Goal: Transaction & Acquisition: Book appointment/travel/reservation

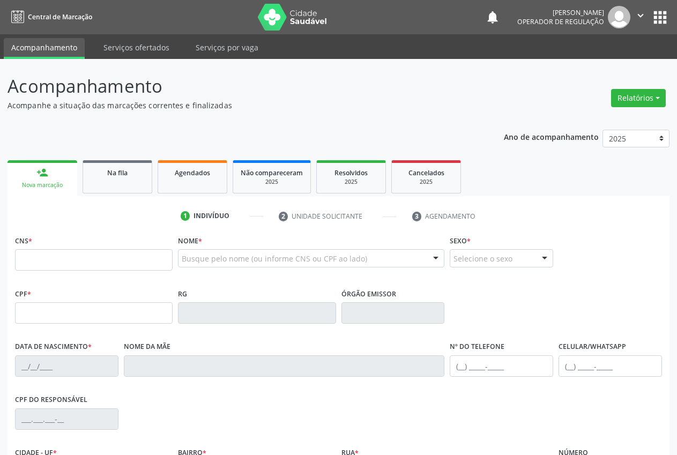
click at [57, 249] on input "text" at bounding box center [94, 259] width 158 height 21
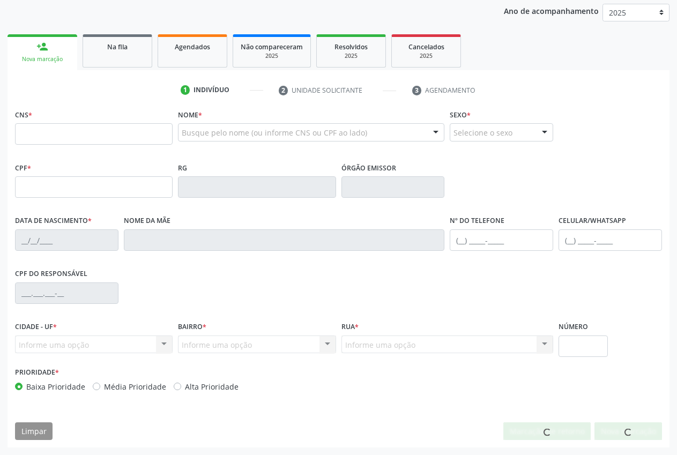
scroll to position [126, 0]
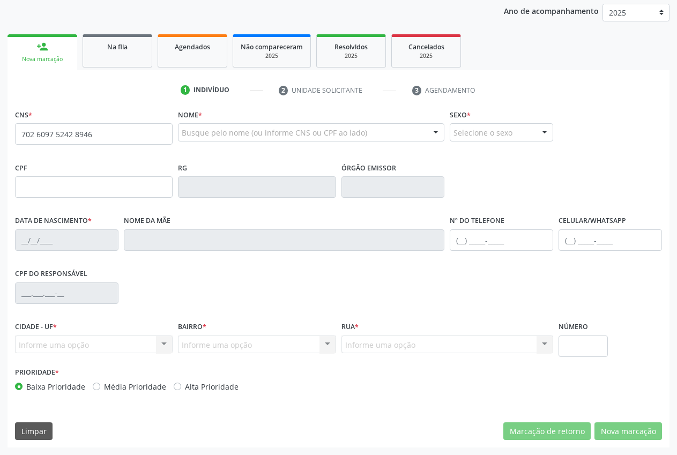
type input "706 8007 8772 3726"
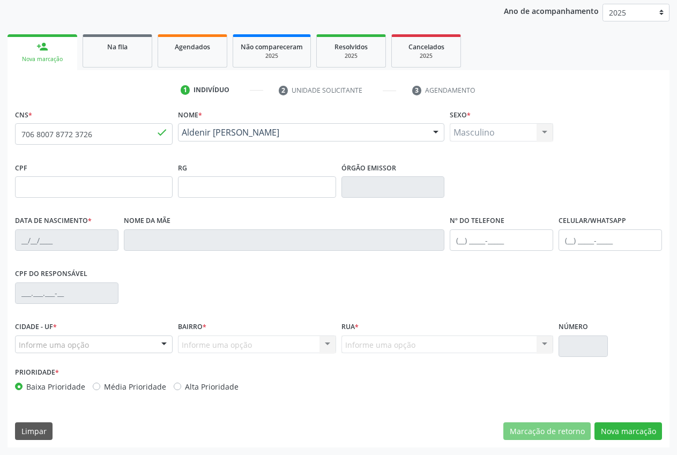
type input "21/12/1978"
type input "(87) 98861-0391"
type input "S/N"
click at [644, 431] on button "Nova marcação" at bounding box center [629, 432] width 68 height 18
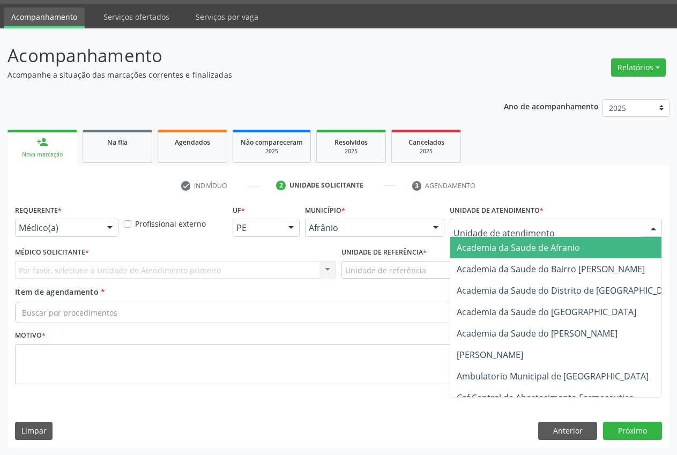
click at [527, 251] on span "Academia da Saude de Afranio" at bounding box center [518, 248] width 123 height 12
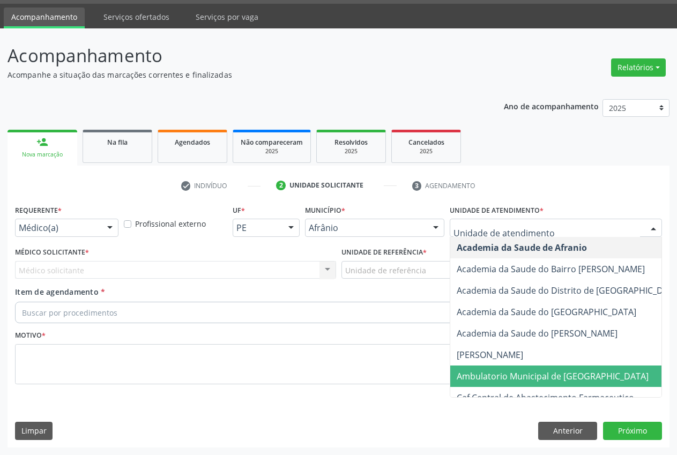
click at [564, 375] on span "Ambulatorio Municipal de [GEOGRAPHIC_DATA]" at bounding box center [553, 377] width 192 height 12
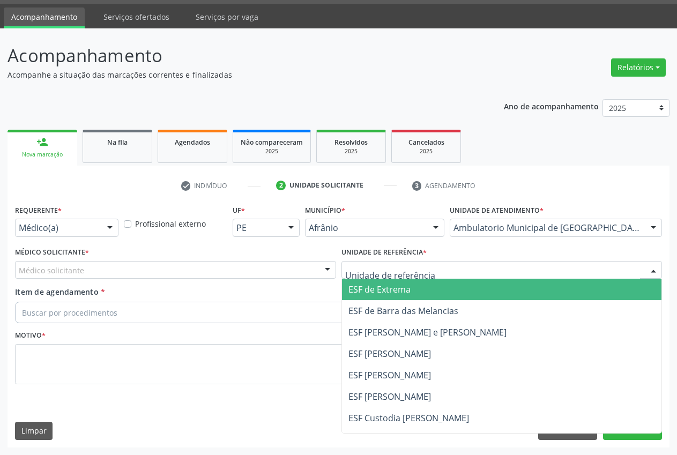
drag, startPoint x: 381, startPoint y: 292, endPoint x: 69, endPoint y: 278, distance: 312.4
click at [376, 293] on span "ESF de Extrema" at bounding box center [380, 290] width 62 height 12
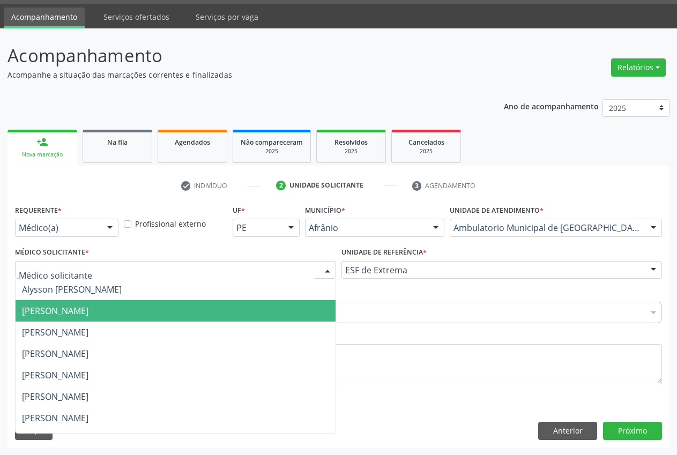
click at [77, 301] on span "[PERSON_NAME]" at bounding box center [176, 310] width 320 height 21
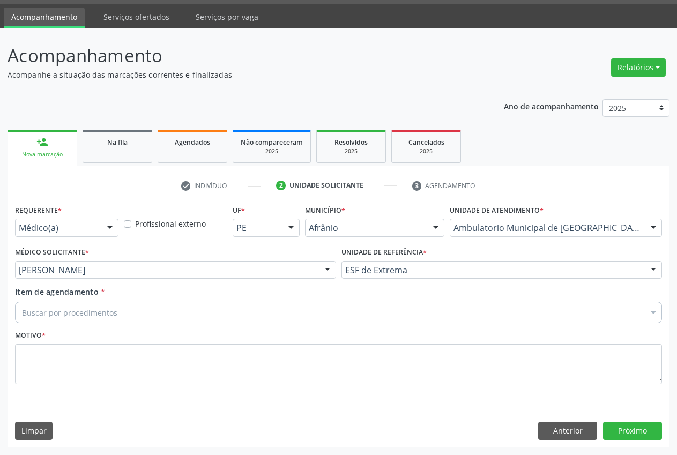
click at [85, 306] on div "Buscar por procedimentos" at bounding box center [338, 312] width 647 height 21
click at [22, 308] on input "Item de agendamento *" at bounding box center [22, 312] width 0 height 21
click at [84, 324] on div "Item de agendamento * Buscar por procedimentos Selecionar todos 0604320140 - Ab…" at bounding box center [338, 306] width 653 height 41
click at [22, 314] on input "Item de agendamento *" at bounding box center [22, 312] width 0 height 21
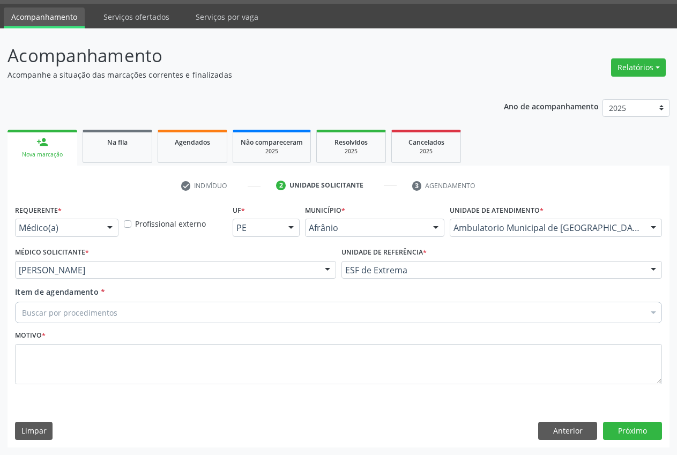
click at [22, 312] on input "Item de agendamento *" at bounding box center [22, 312] width 0 height 21
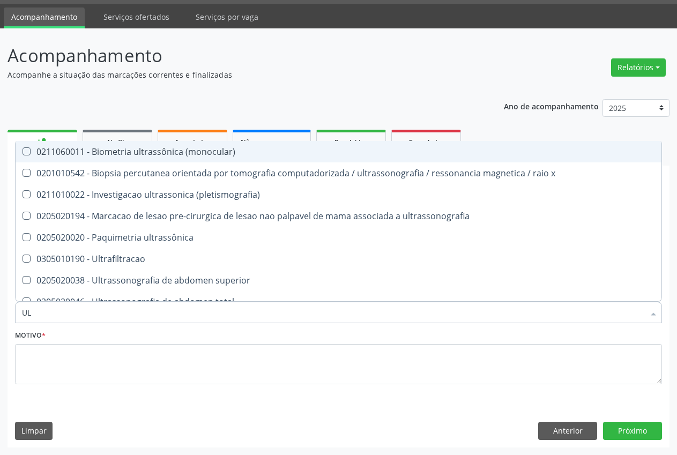
type input "U"
type input "ULTRASSO"
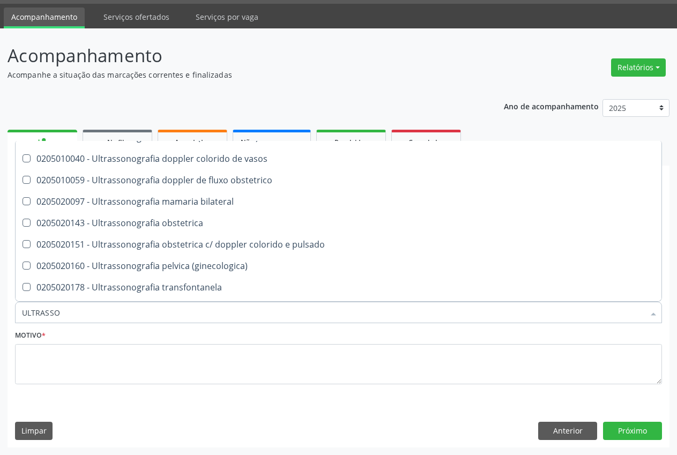
scroll to position [290, 0]
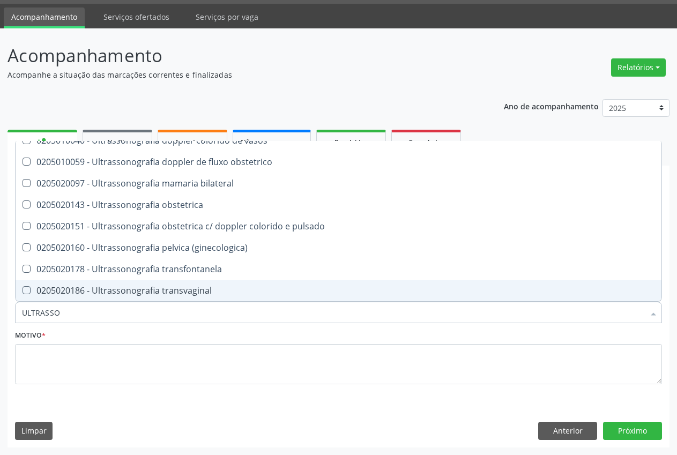
click at [191, 291] on div "0205020186 - Ultrassonografia transvaginal" at bounding box center [338, 290] width 633 height 9
checkbox transvaginal "true"
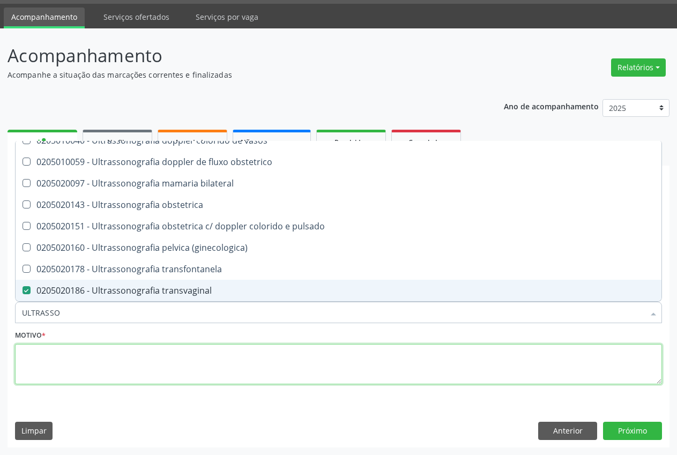
click at [65, 350] on textarea at bounding box center [338, 364] width 647 height 41
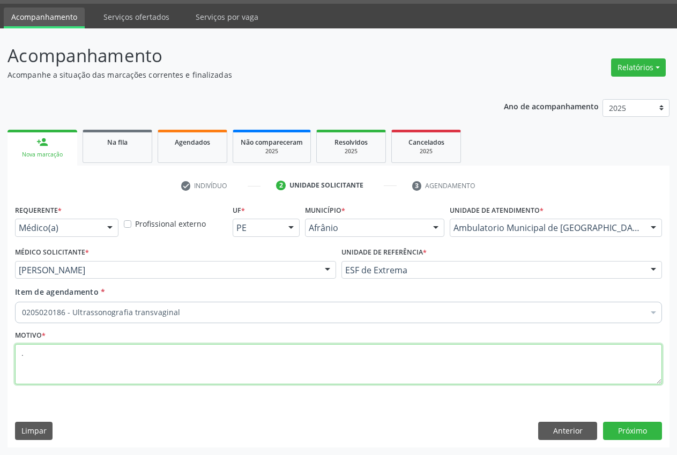
scroll to position [0, 0]
type textarea "."
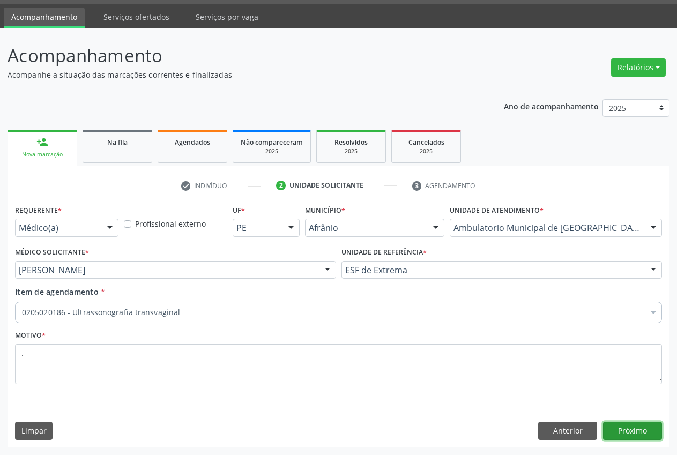
click at [636, 429] on button "Próximo" at bounding box center [632, 431] width 59 height 18
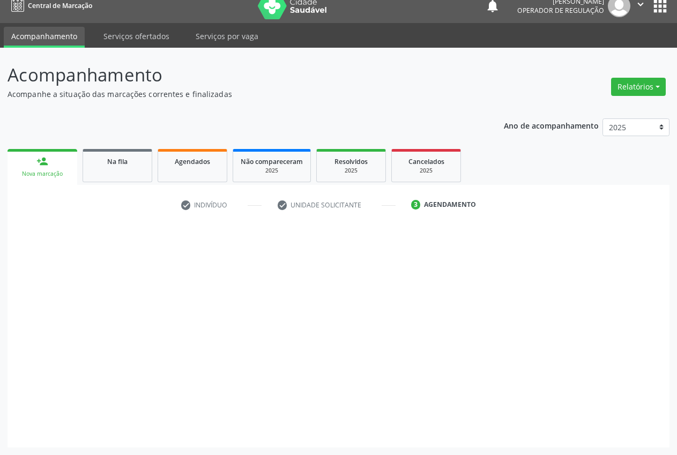
scroll to position [11, 0]
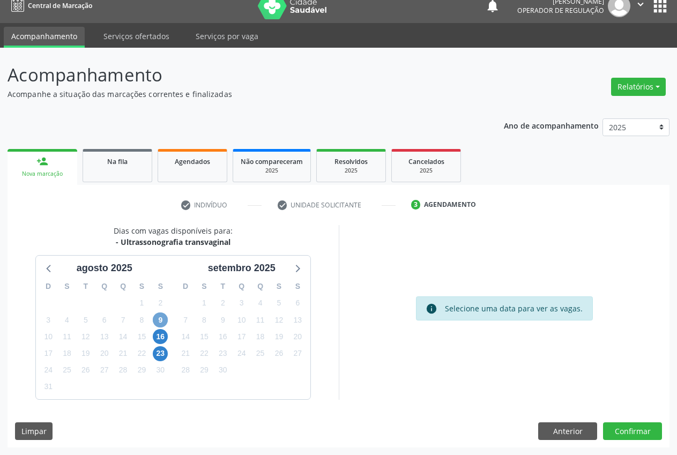
click at [157, 321] on span "9" at bounding box center [160, 320] width 15 height 15
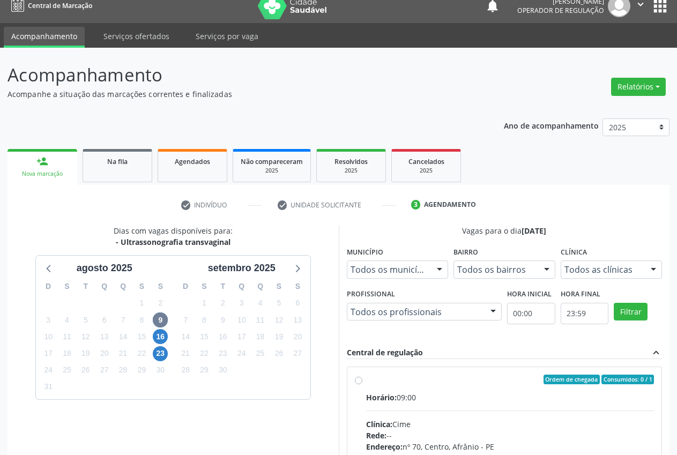
click at [366, 382] on label "Ordem de chegada Consumidos: 0 / 1 Horário: 09:00 Clínica: Cime Rede: -- Endere…" at bounding box center [510, 457] width 289 height 165
click at [361, 382] on input "Ordem de chegada Consumidos: 0 / 1 Horário: 09:00 Clínica: Cime Rede: -- Endere…" at bounding box center [359, 380] width 8 height 10
radio input "true"
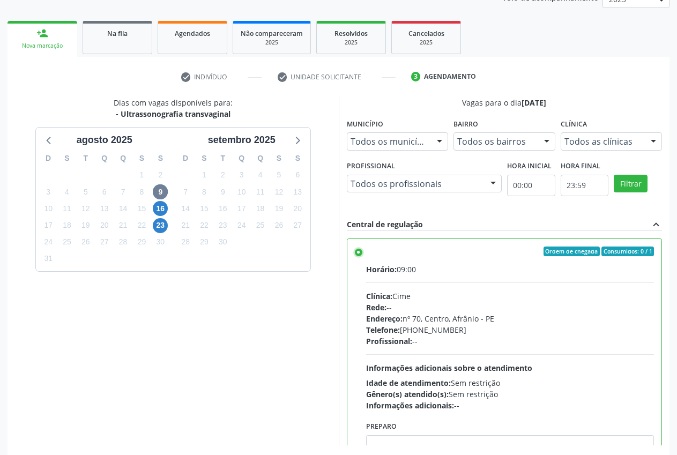
scroll to position [186, 0]
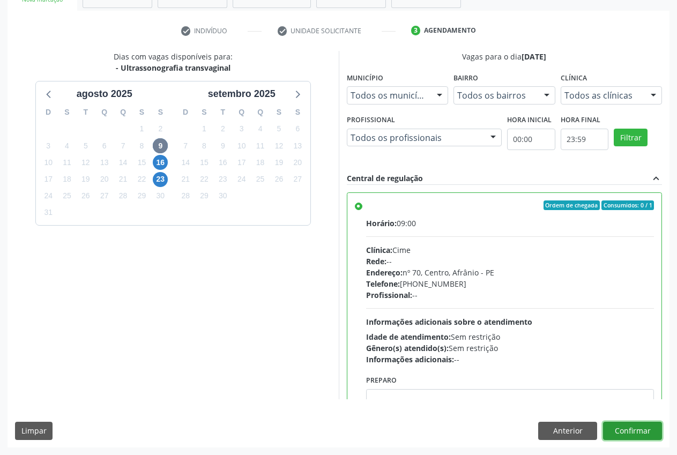
click at [637, 431] on button "Confirmar" at bounding box center [632, 431] width 59 height 18
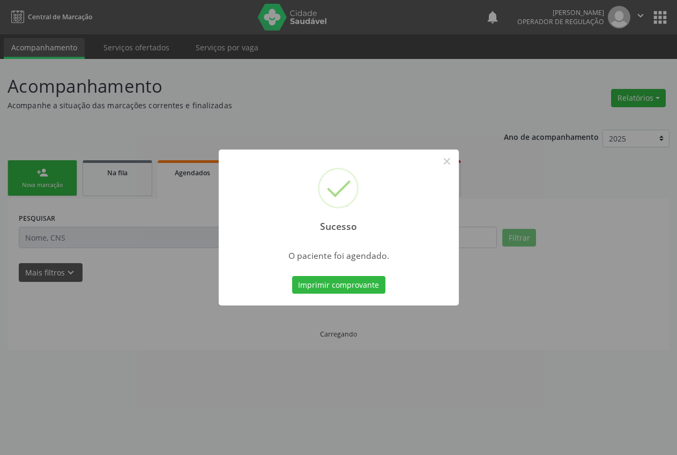
scroll to position [0, 0]
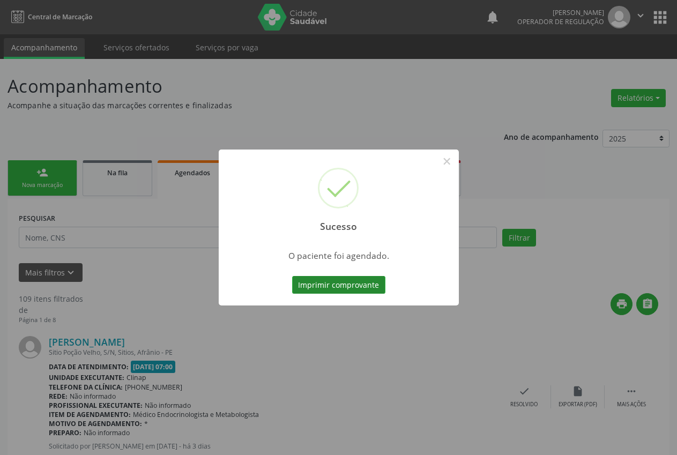
click at [319, 284] on button "Imprimir comprovante" at bounding box center [338, 285] width 93 height 18
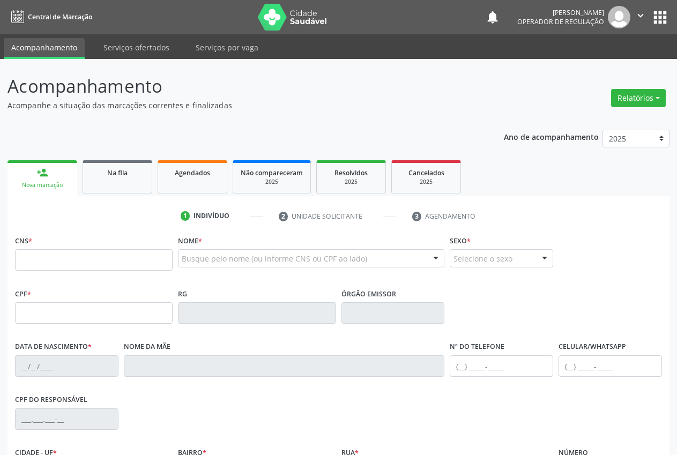
drag, startPoint x: 84, startPoint y: 261, endPoint x: 91, endPoint y: 250, distance: 13.0
click at [88, 255] on input "text" at bounding box center [94, 259] width 158 height 21
type input "708 0018 0757 4628"
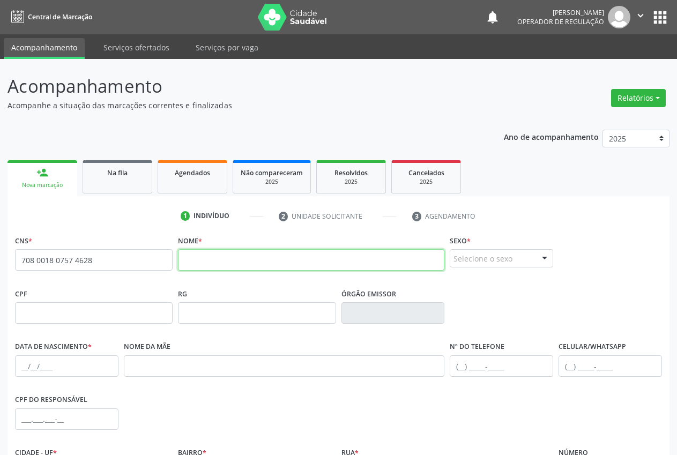
click at [241, 259] on input "text" at bounding box center [311, 259] width 267 height 21
type input "[PERSON_NAME]"
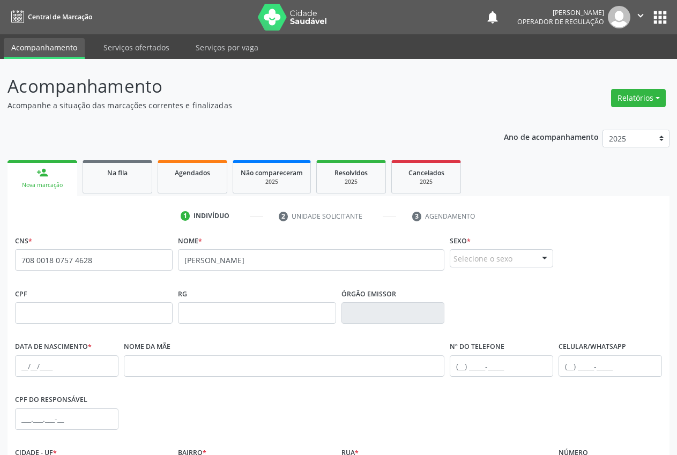
click at [494, 266] on fieldset "Sexo * Selecione o sexo Masculino Feminino Nenhum resultado encontrado para: " …" at bounding box center [502, 254] width 104 height 42
click at [494, 264] on div "Selecione o sexo" at bounding box center [502, 258] width 104 height 18
drag, startPoint x: 492, startPoint y: 292, endPoint x: 386, endPoint y: 292, distance: 105.7
click at [490, 292] on span "Feminino" at bounding box center [501, 299] width 102 height 21
click at [23, 364] on input "text" at bounding box center [67, 366] width 104 height 21
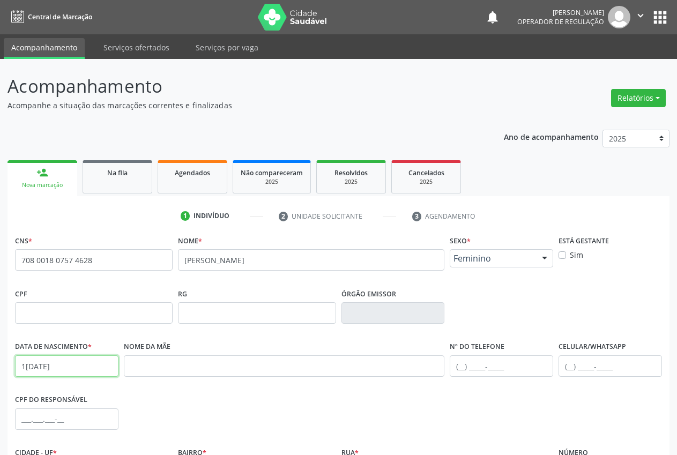
type input "1[DATE]"
click at [577, 365] on input "text" at bounding box center [611, 366] width 104 height 21
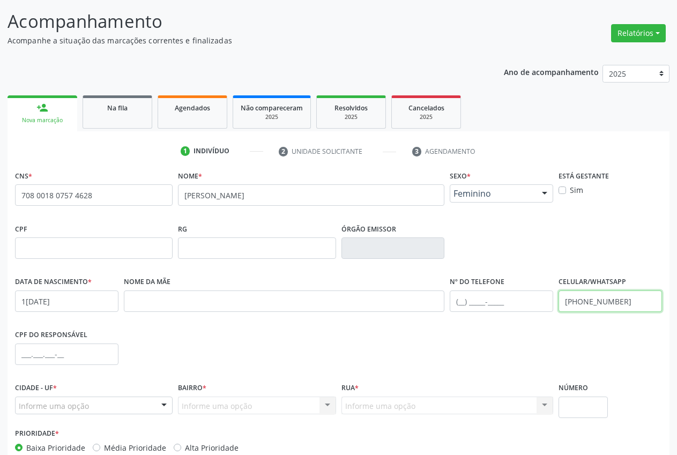
scroll to position [68, 0]
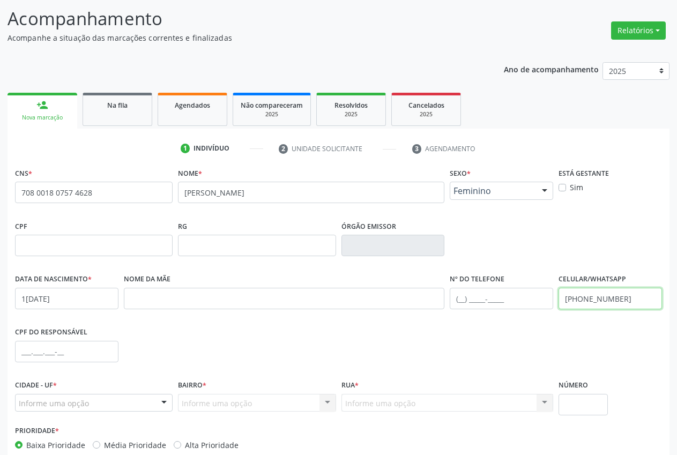
type input "[PHONE_NUMBER]"
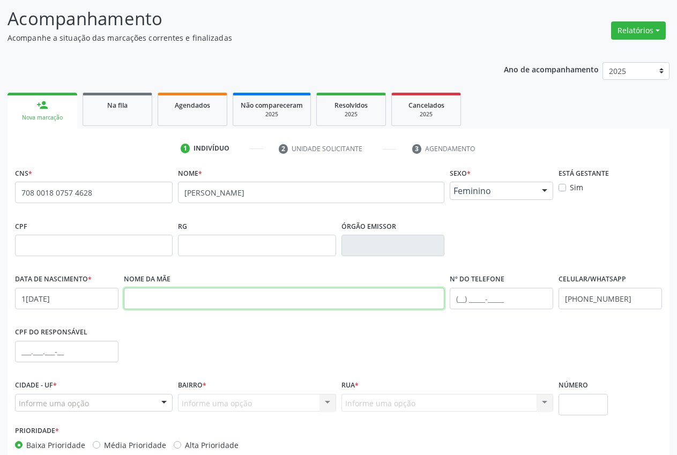
click at [145, 295] on input "text" at bounding box center [284, 298] width 321 height 21
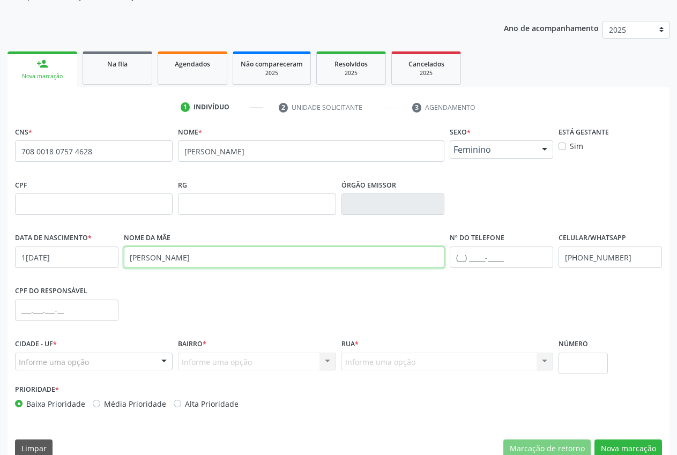
scroll to position [126, 0]
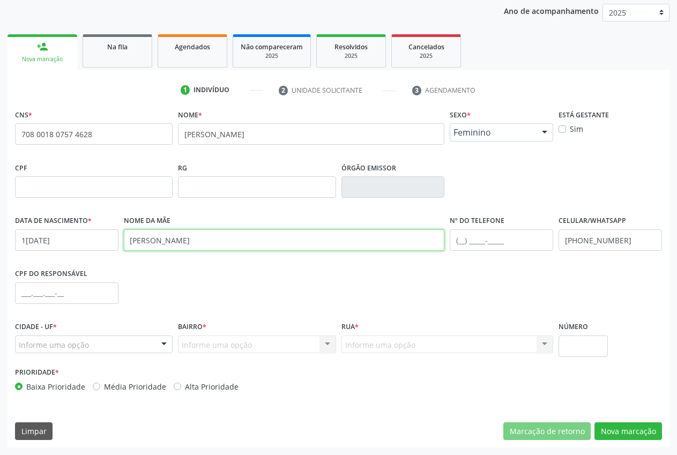
type input "[PERSON_NAME]"
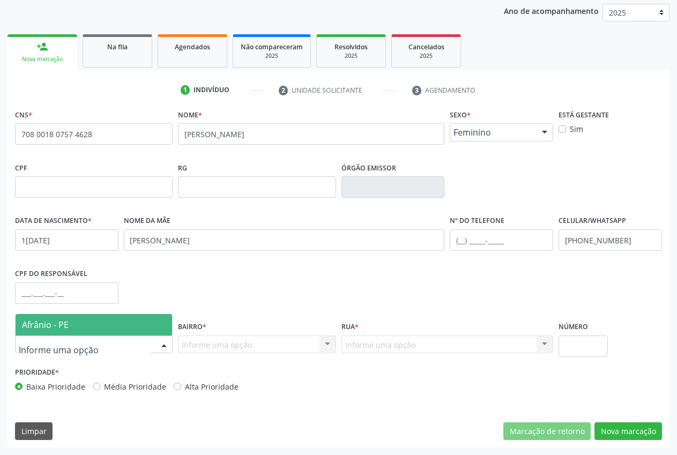
click at [71, 319] on span "Afrânio - PE" at bounding box center [94, 324] width 157 height 21
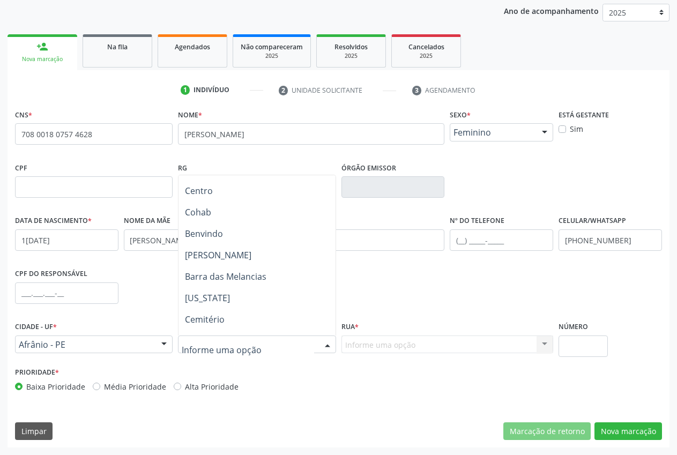
scroll to position [173, 0]
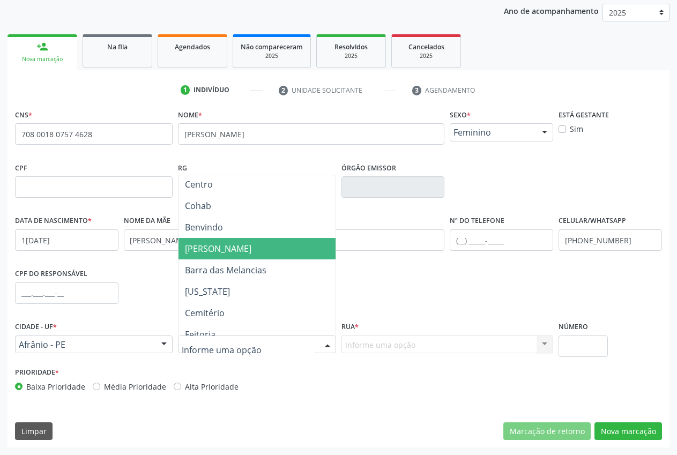
click at [256, 243] on span "[PERSON_NAME]" at bounding box center [257, 248] width 157 height 21
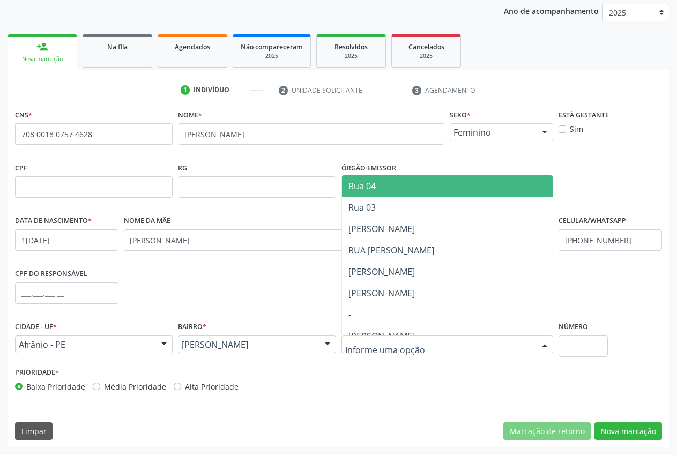
drag, startPoint x: 381, startPoint y: 344, endPoint x: 361, endPoint y: 348, distance: 20.6
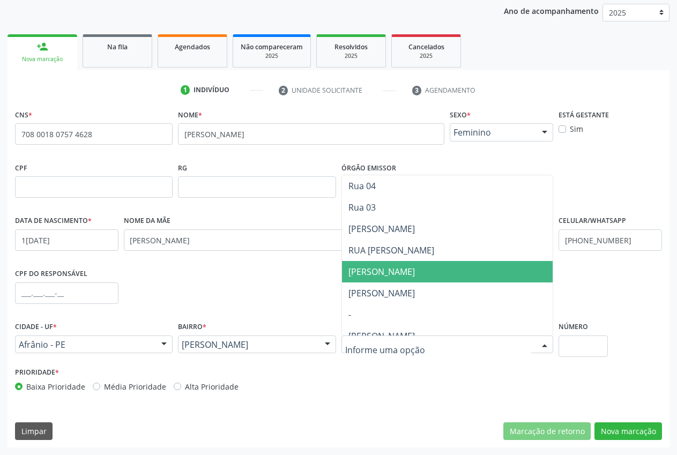
click at [434, 276] on span "[PERSON_NAME]" at bounding box center [447, 271] width 211 height 21
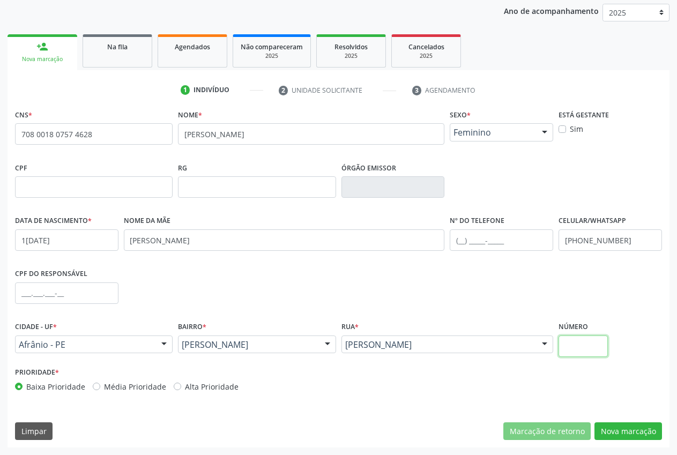
click at [578, 340] on input "text" at bounding box center [583, 346] width 49 height 21
type input "28"
click at [620, 430] on button "Nova marcação" at bounding box center [629, 432] width 68 height 18
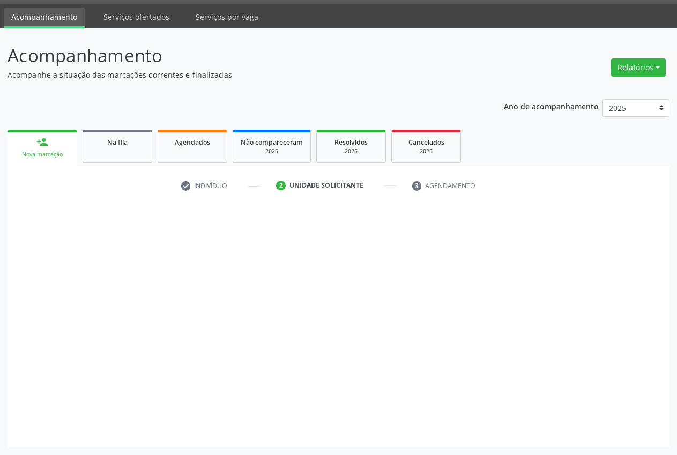
scroll to position [31, 0]
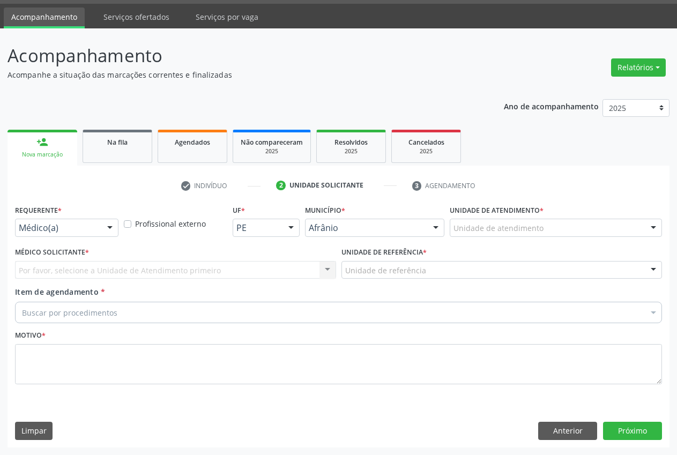
click at [580, 272] on div "Unidade de referência" at bounding box center [502, 270] width 321 height 18
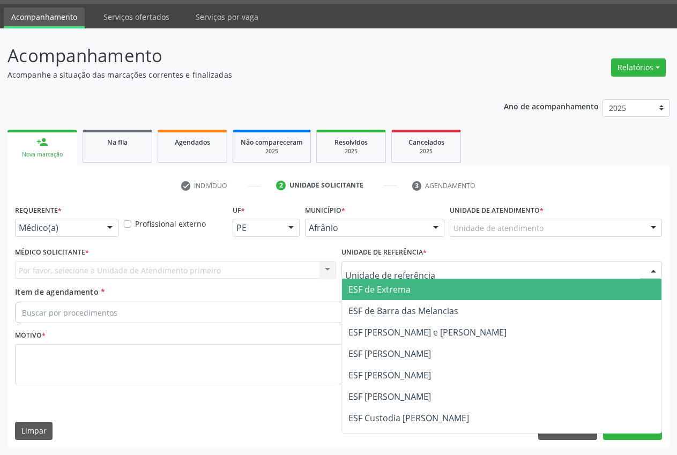
click at [428, 290] on span "ESF de Extrema" at bounding box center [502, 289] width 320 height 21
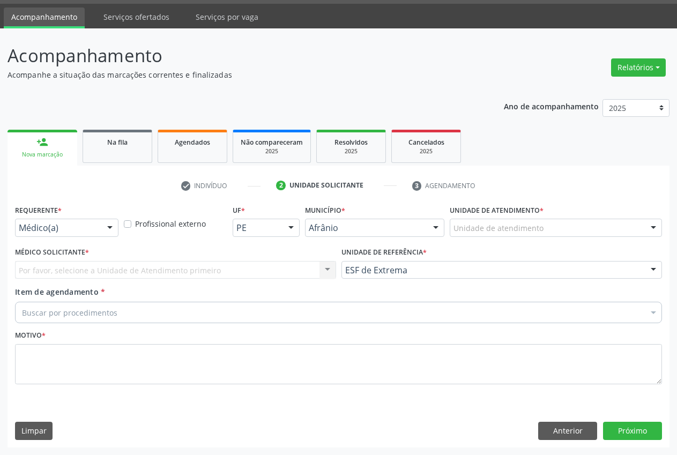
click at [62, 268] on div "Por favor, selecione a Unidade de Atendimento primeiro Nenhum resultado encontr…" at bounding box center [175, 270] width 321 height 18
click at [49, 273] on div "Por favor, selecione a Unidade de Atendimento primeiro Nenhum resultado encontr…" at bounding box center [175, 270] width 321 height 18
click at [39, 268] on div "Por favor, selecione a Unidade de Atendimento primeiro Nenhum resultado encontr…" at bounding box center [175, 270] width 321 height 18
drag, startPoint x: 33, startPoint y: 269, endPoint x: 25, endPoint y: 270, distance: 8.7
click at [29, 270] on div "Por favor, selecione a Unidade de Atendimento primeiro Nenhum resultado encontr…" at bounding box center [175, 270] width 321 height 18
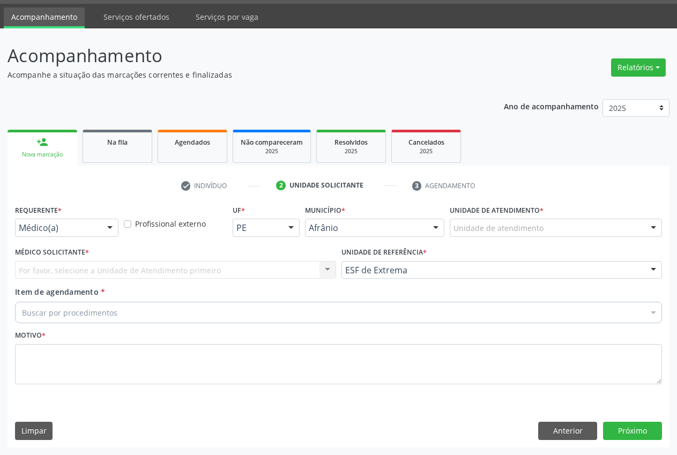
click at [23, 270] on div "Por favor, selecione a Unidade de Atendimento primeiro Nenhum resultado encontr…" at bounding box center [175, 270] width 321 height 18
click at [22, 270] on div "Por favor, selecione a Unidade de Atendimento primeiro Nenhum resultado encontr…" at bounding box center [175, 270] width 321 height 18
click at [49, 274] on div "Por favor, selecione a Unidade de Atendimento primeiro Nenhum resultado encontr…" at bounding box center [175, 270] width 321 height 18
drag, startPoint x: 53, startPoint y: 271, endPoint x: 65, endPoint y: 271, distance: 12.3
click at [53, 271] on div "Por favor, selecione a Unidade de Atendimento primeiro Nenhum resultado encontr…" at bounding box center [175, 270] width 321 height 18
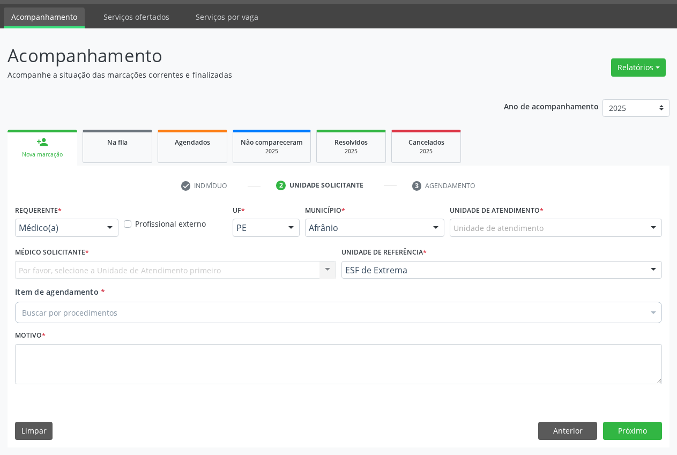
click at [67, 271] on div "Por favor, selecione a Unidade de Atendimento primeiro Nenhum resultado encontr…" at bounding box center [175, 270] width 321 height 18
click at [117, 272] on div "Por favor, selecione a Unidade de Atendimento primeiro Nenhum resultado encontr…" at bounding box center [175, 270] width 321 height 18
click at [329, 267] on div "Por favor, selecione a Unidade de Atendimento primeiro Nenhum resultado encontr…" at bounding box center [175, 270] width 321 height 18
click at [329, 269] on div "Por favor, selecione a Unidade de Atendimento primeiro Nenhum resultado encontr…" at bounding box center [175, 270] width 321 height 18
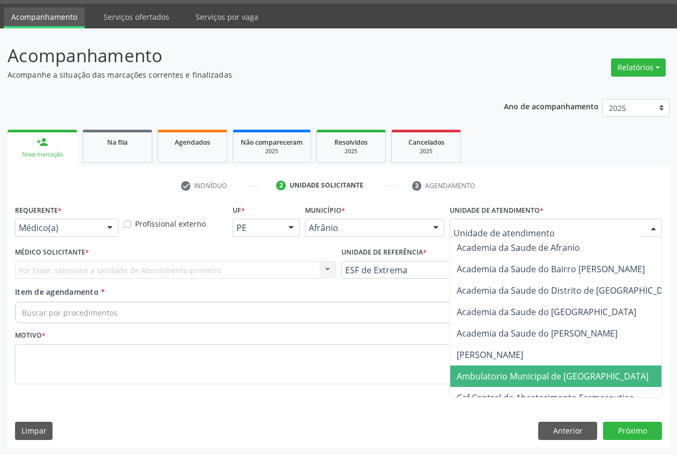
click at [516, 378] on span "Ambulatorio Municipal de [GEOGRAPHIC_DATA]" at bounding box center [553, 377] width 192 height 12
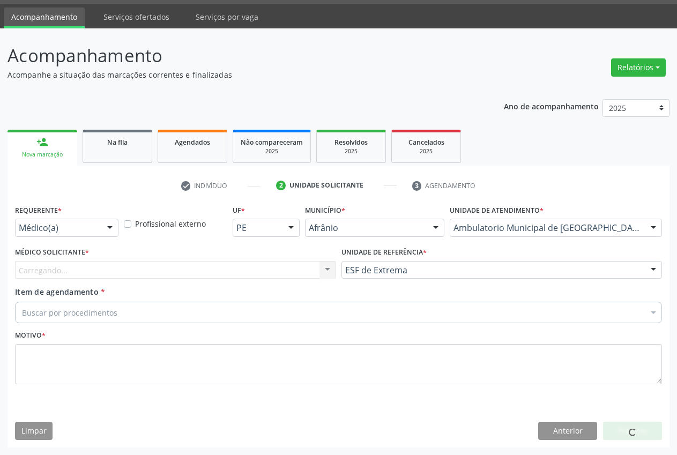
click at [328, 266] on div "Carregando... Nenhum resultado encontrado para: " " Não há nenhuma opção para s…" at bounding box center [175, 270] width 321 height 18
click at [327, 270] on div "Carregando... Nenhum resultado encontrado para: " " Não há nenhuma opção para s…" at bounding box center [175, 270] width 321 height 18
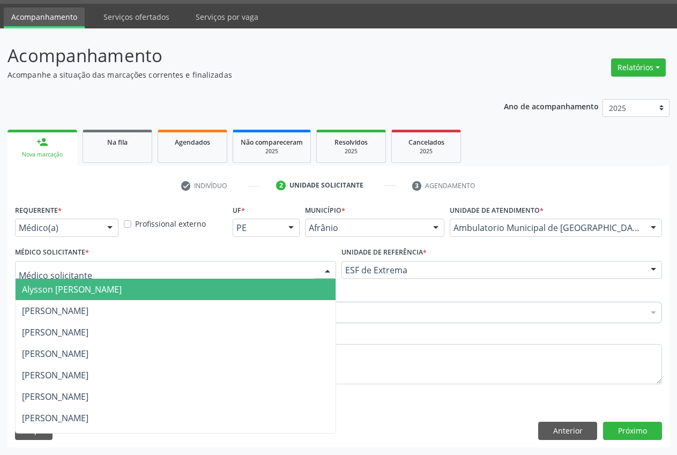
click at [327, 270] on div at bounding box center [328, 271] width 16 height 18
click at [116, 299] on span "Alysson [PERSON_NAME]" at bounding box center [176, 289] width 320 height 21
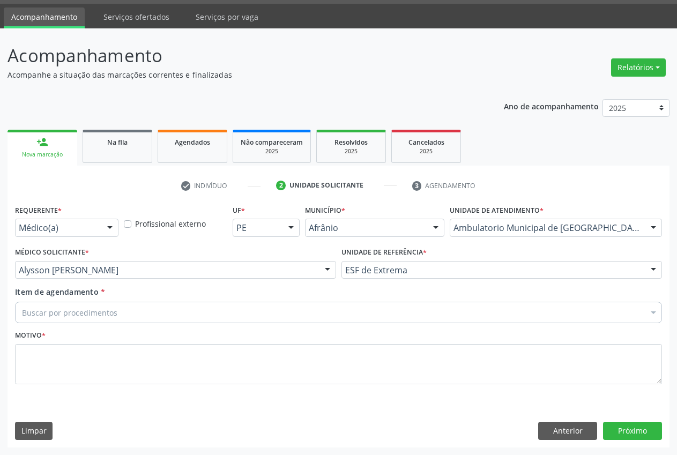
click at [156, 308] on div "Buscar por procedimentos" at bounding box center [338, 312] width 647 height 21
click at [22, 309] on input "Item de agendamento *" at bounding box center [22, 312] width 0 height 21
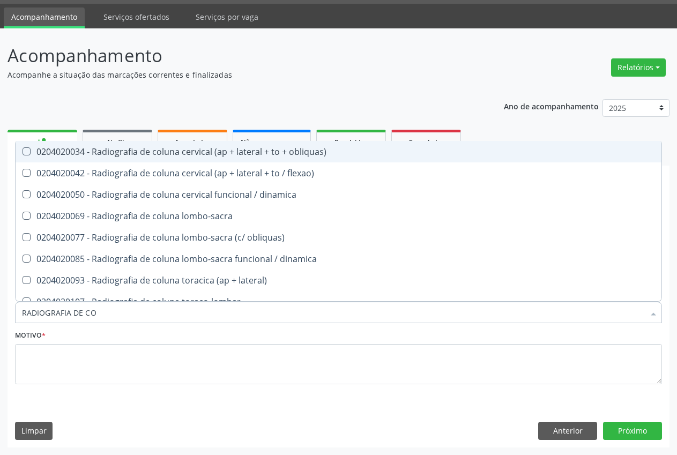
type input "RADIOGRAFIA DE COL"
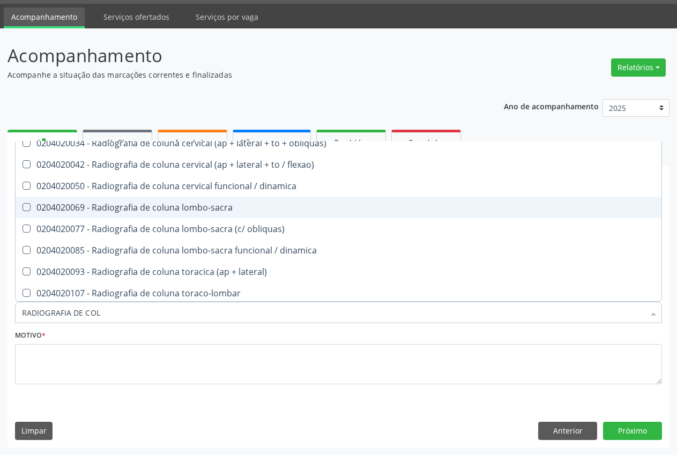
scroll to position [0, 0]
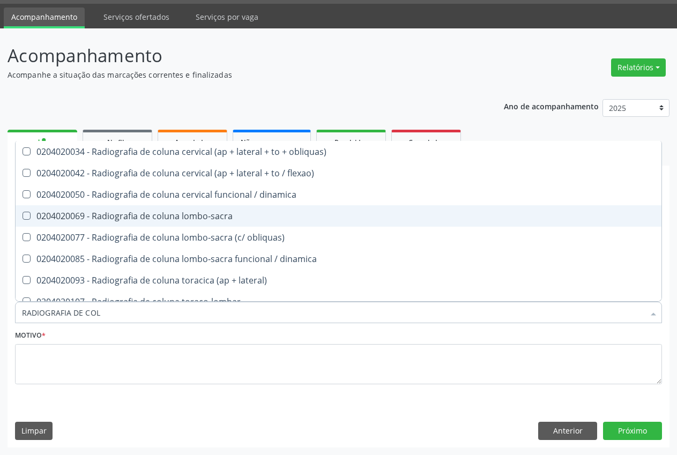
click at [127, 216] on div "0204020069 - Radiografia de coluna lombo-sacra" at bounding box center [338, 216] width 633 height 9
checkbox lombo-sacra "true"
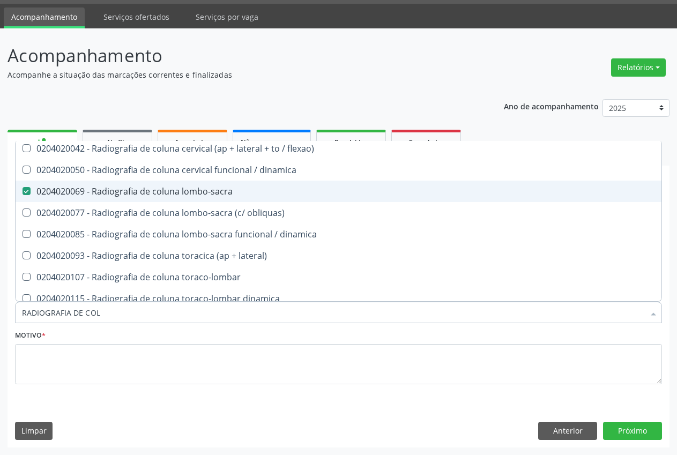
scroll to position [33, 0]
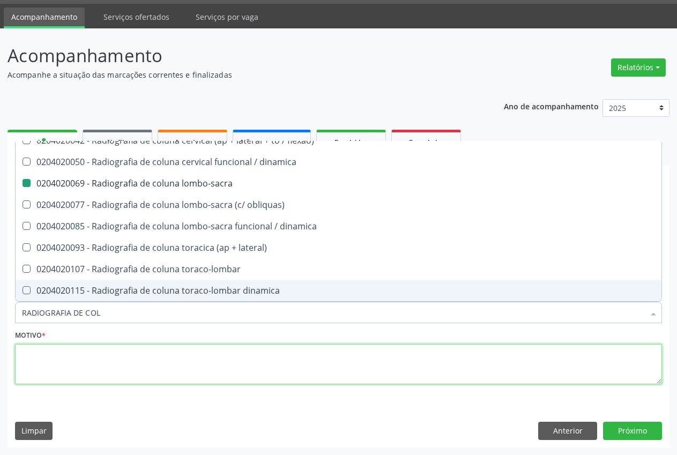
click at [87, 359] on textarea at bounding box center [338, 364] width 647 height 41
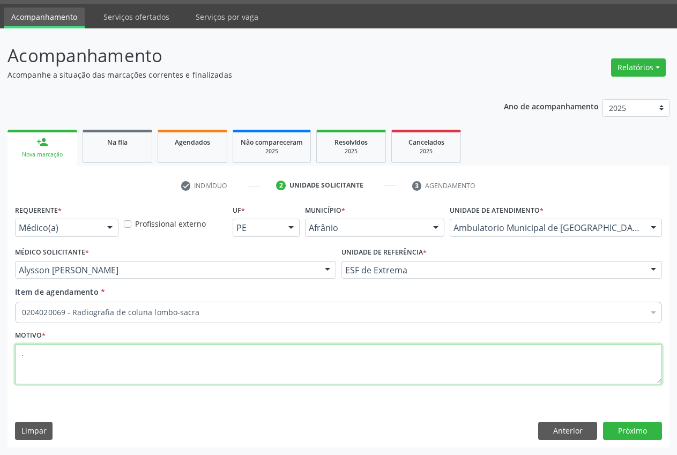
scroll to position [0, 0]
type textarea "."
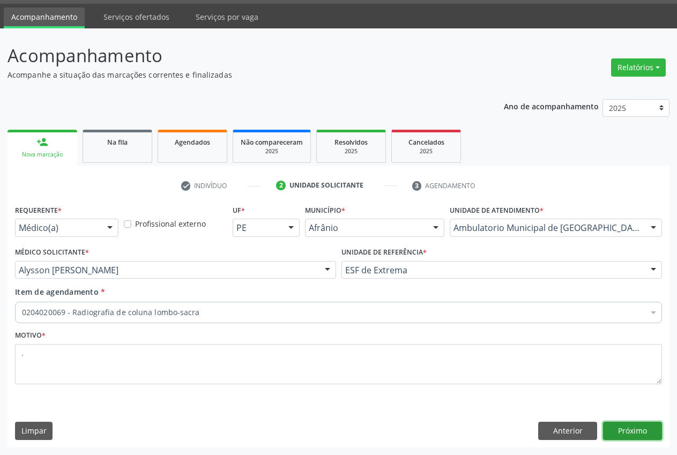
click at [643, 429] on button "Próximo" at bounding box center [632, 431] width 59 height 18
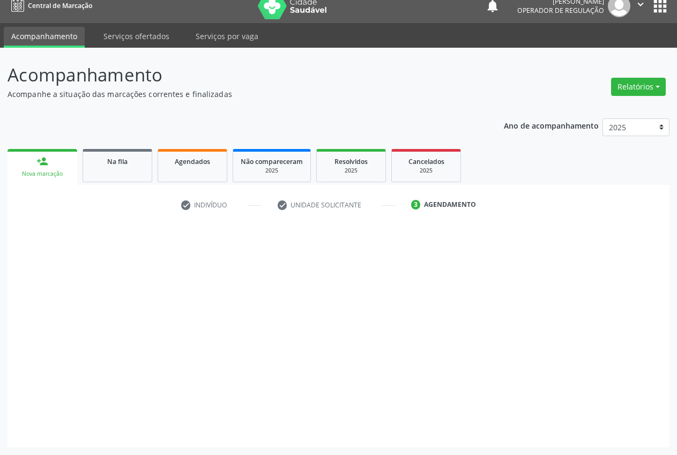
scroll to position [11, 0]
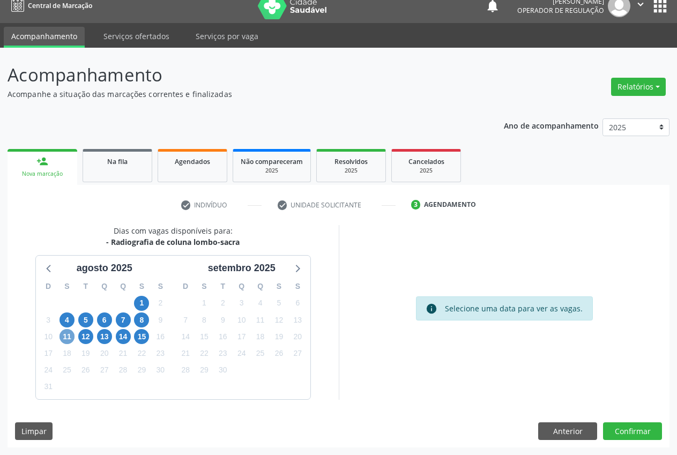
click at [65, 339] on span "11" at bounding box center [67, 336] width 15 height 15
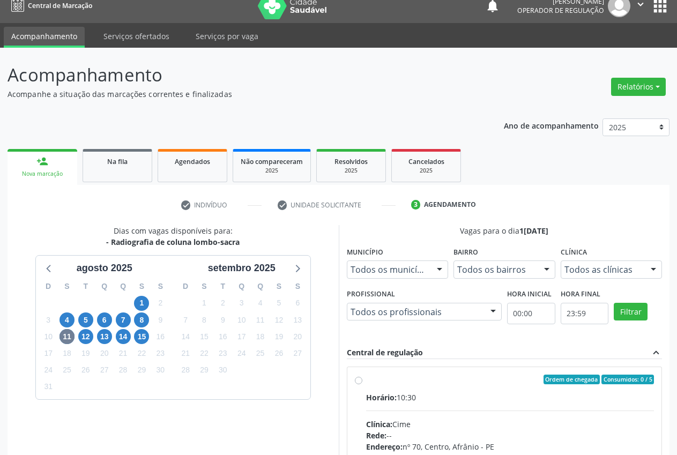
click at [363, 385] on div "Ordem de chegada Consumidos: 0 / 5 Horário: 10:30 Clínica: Cime Rede: -- Endere…" at bounding box center [505, 457] width 300 height 165
radio input "true"
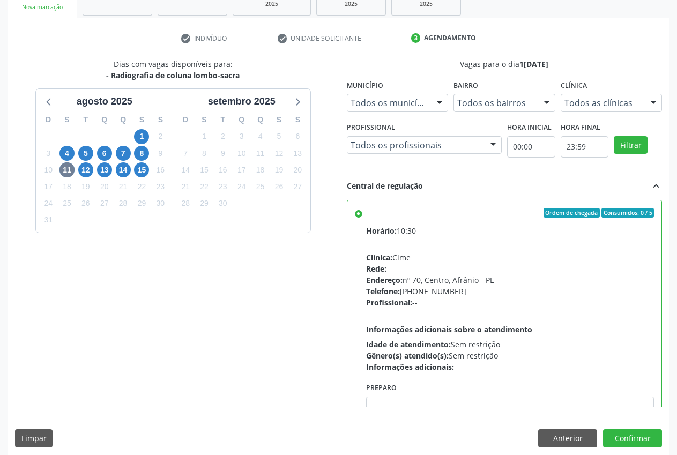
scroll to position [186, 0]
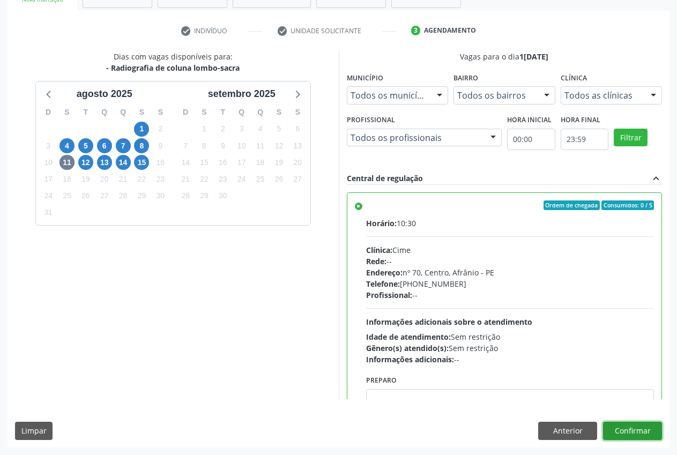
click at [633, 433] on button "Confirmar" at bounding box center [632, 431] width 59 height 18
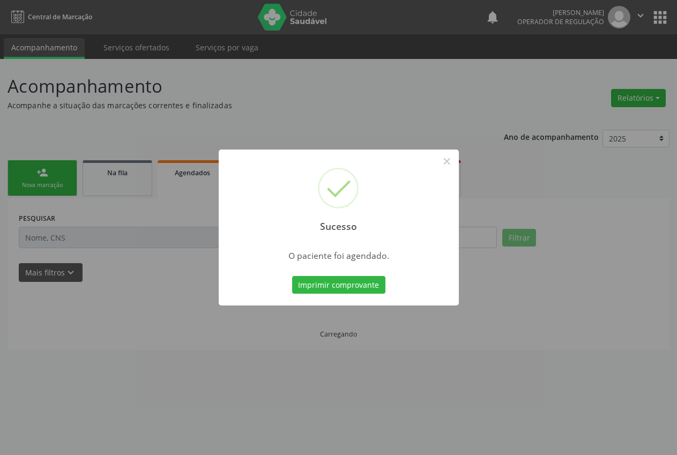
scroll to position [0, 0]
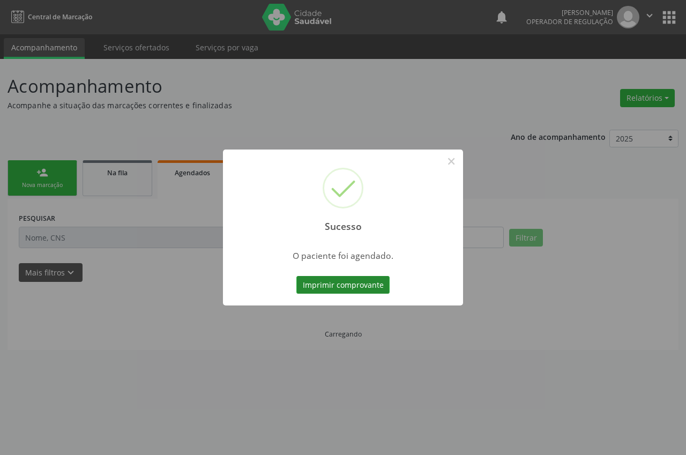
click at [332, 282] on button "Imprimir comprovante" at bounding box center [343, 285] width 93 height 18
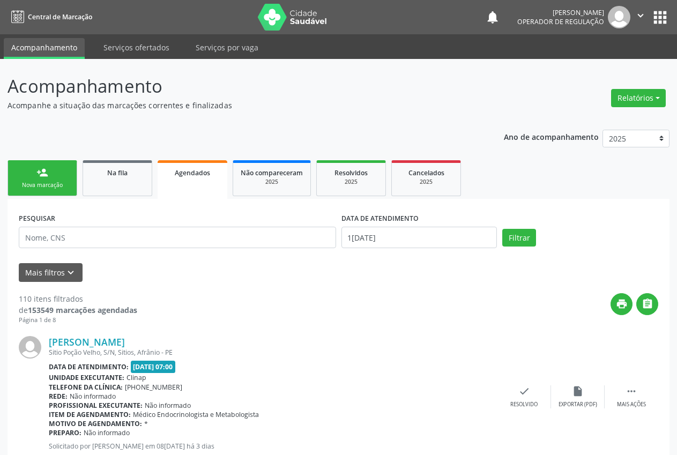
click at [29, 180] on link "person_add Nova marcação" at bounding box center [43, 178] width 70 height 36
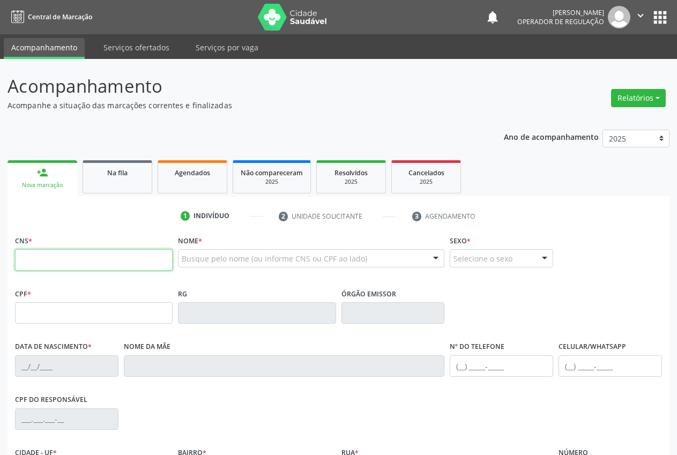
click at [51, 264] on input "text" at bounding box center [94, 259] width 158 height 21
type input "700 2079 0172 5128"
type input "[DATE]"
type input "[PERSON_NAME]"
type input "S/N"
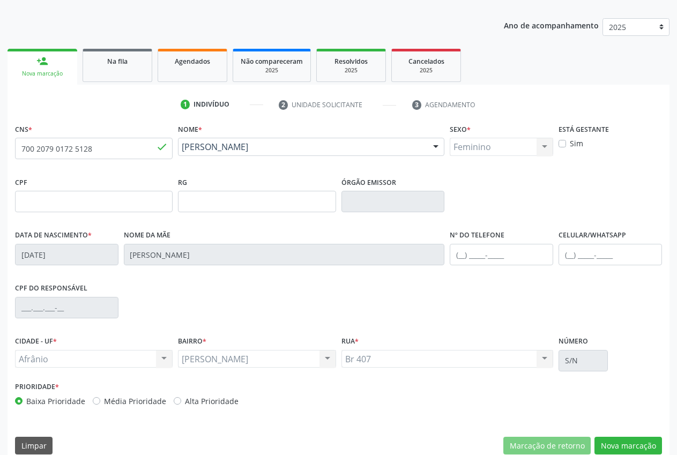
scroll to position [114, 0]
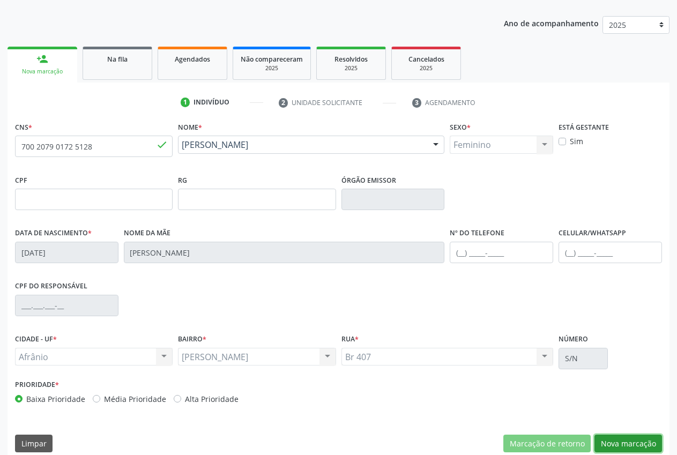
click at [634, 444] on button "Nova marcação" at bounding box center [629, 444] width 68 height 18
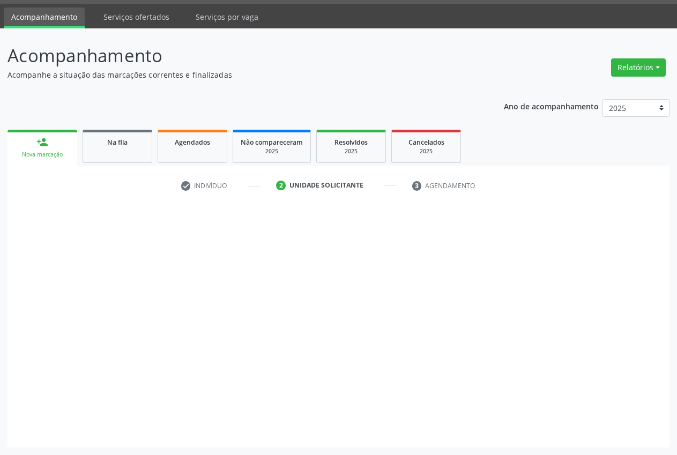
scroll to position [31, 0]
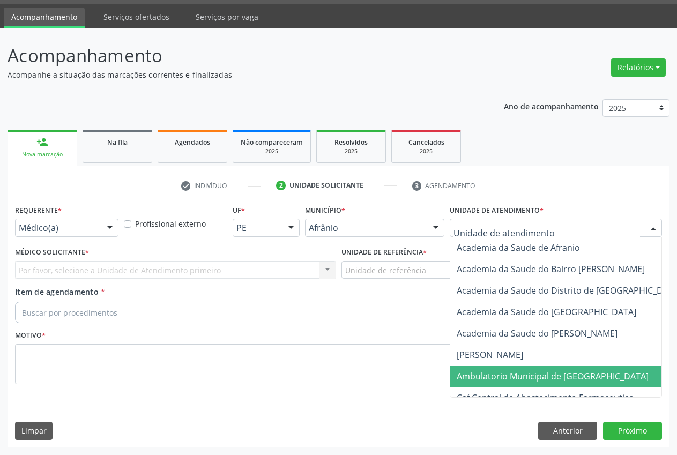
click at [536, 378] on span "Ambulatorio Municipal de [GEOGRAPHIC_DATA]" at bounding box center [553, 377] width 192 height 12
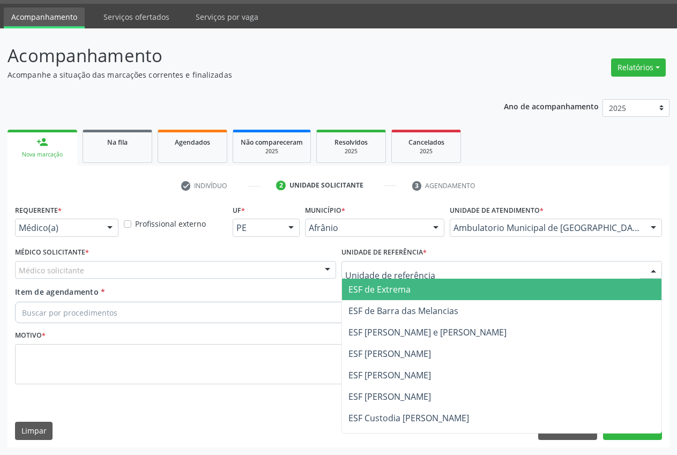
click at [441, 268] on div at bounding box center [502, 270] width 321 height 18
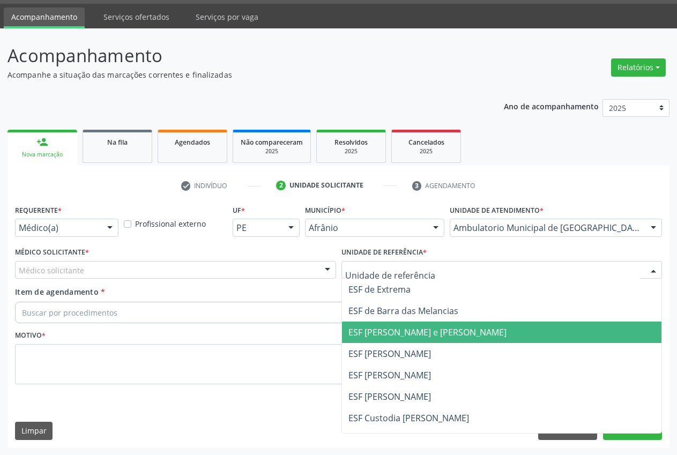
click at [425, 328] on span "ESF [PERSON_NAME] e [PERSON_NAME]" at bounding box center [428, 333] width 158 height 12
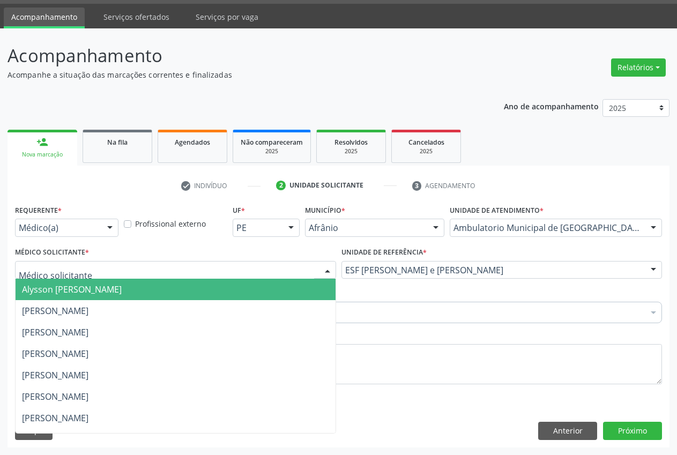
click at [141, 270] on div at bounding box center [175, 270] width 321 height 18
click at [113, 287] on span "Alysson [PERSON_NAME]" at bounding box center [72, 290] width 100 height 12
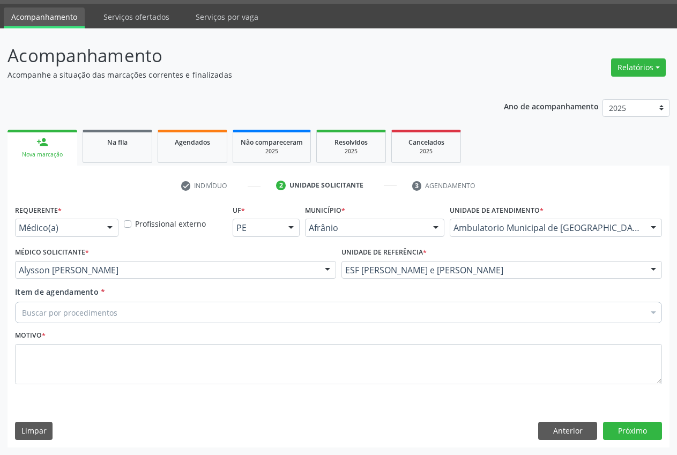
click at [120, 306] on div "Buscar por procedimentos" at bounding box center [338, 312] width 647 height 21
click at [22, 311] on input "Item de agendamento *" at bounding box center [22, 312] width 0 height 21
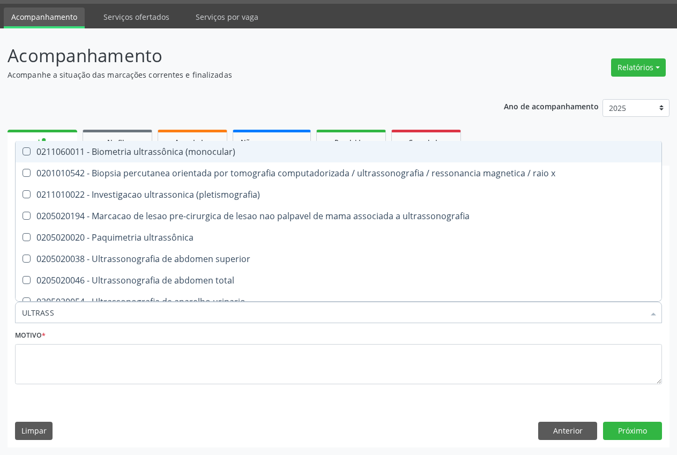
type input "ULTRASSO"
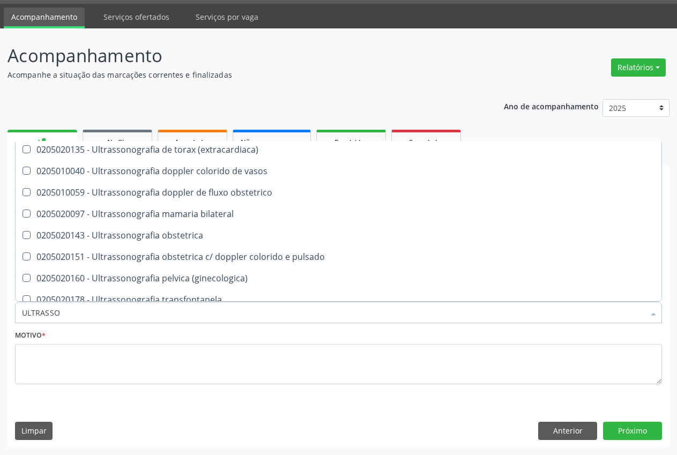
scroll to position [264, 0]
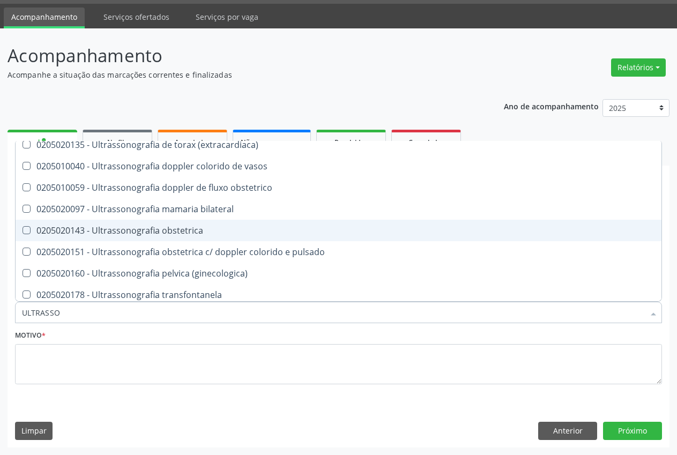
click at [193, 234] on div "0205020143 - Ultrassonografia obstetrica" at bounding box center [338, 230] width 633 height 9
checkbox obstetrica "true"
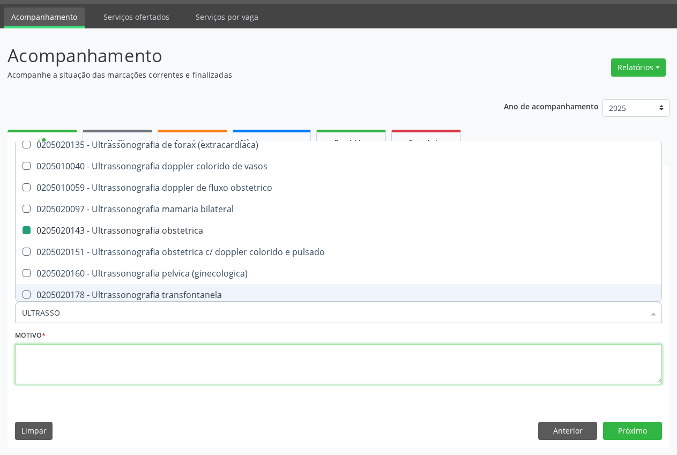
click at [95, 352] on textarea at bounding box center [338, 364] width 647 height 41
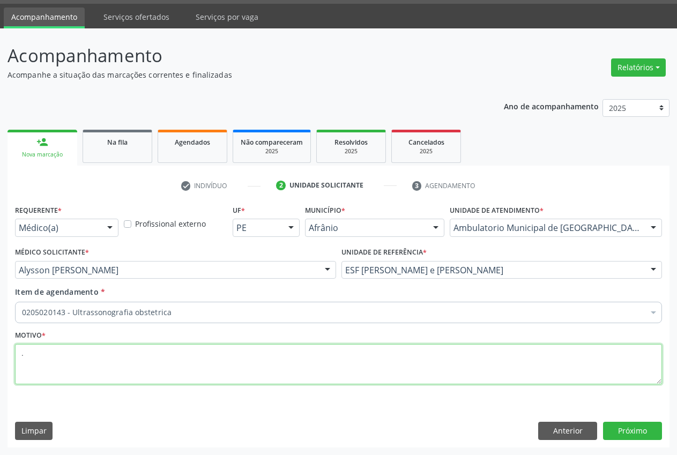
scroll to position [0, 0]
type textarea "."
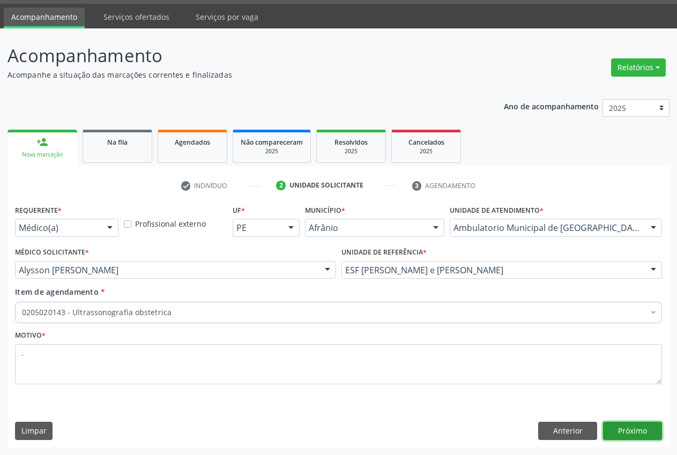
click at [621, 430] on button "Próximo" at bounding box center [632, 431] width 59 height 18
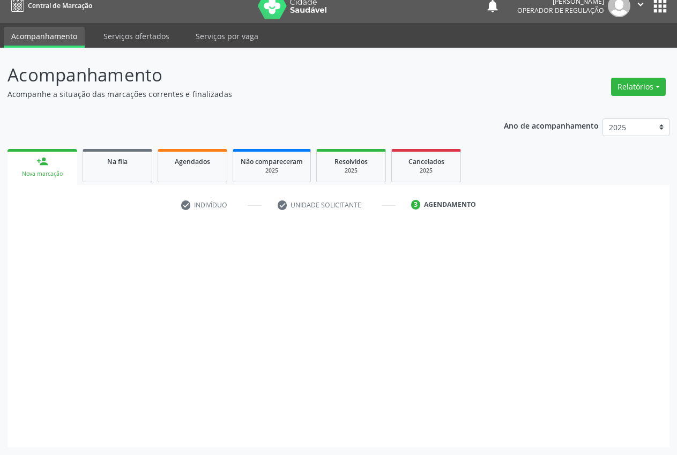
scroll to position [11, 0]
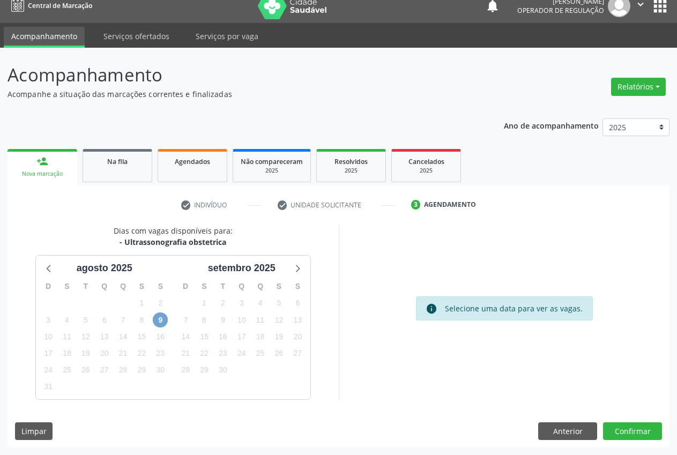
click at [160, 324] on span "9" at bounding box center [160, 320] width 15 height 15
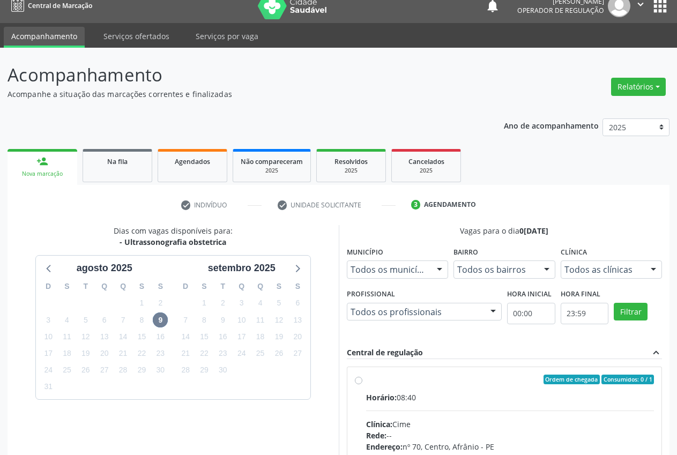
click at [370, 383] on div "Ordem de chegada Consumidos: 0 / 1" at bounding box center [510, 380] width 289 height 10
click at [363, 383] on input "Ordem de chegada Consumidos: 0 / 1 Horário: 08:40 Clínica: Cime Rede: -- Endere…" at bounding box center [359, 380] width 8 height 10
radio input "true"
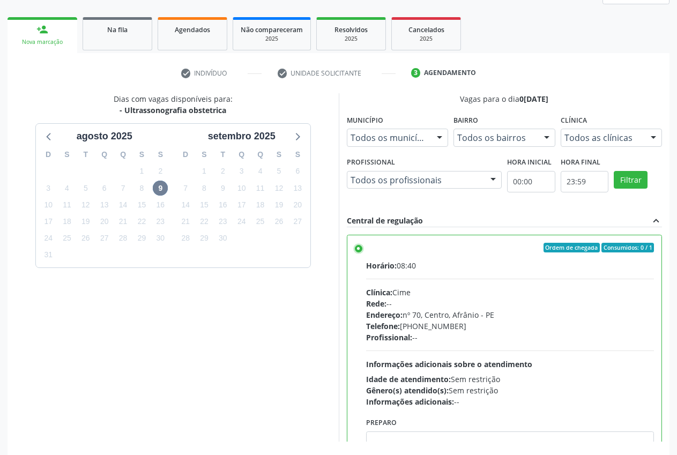
scroll to position [186, 0]
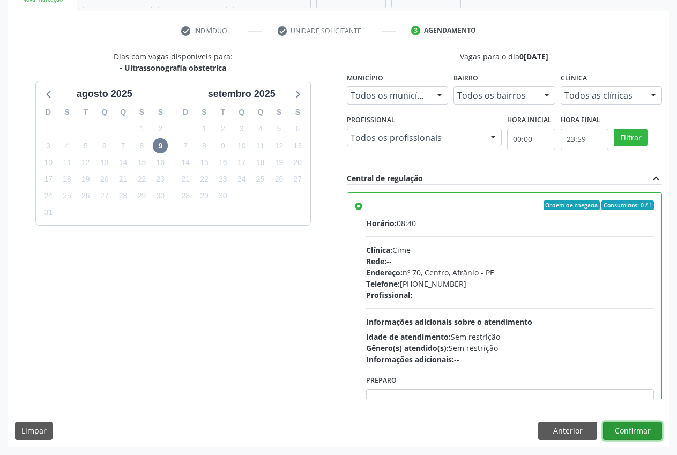
click at [621, 431] on button "Confirmar" at bounding box center [632, 431] width 59 height 18
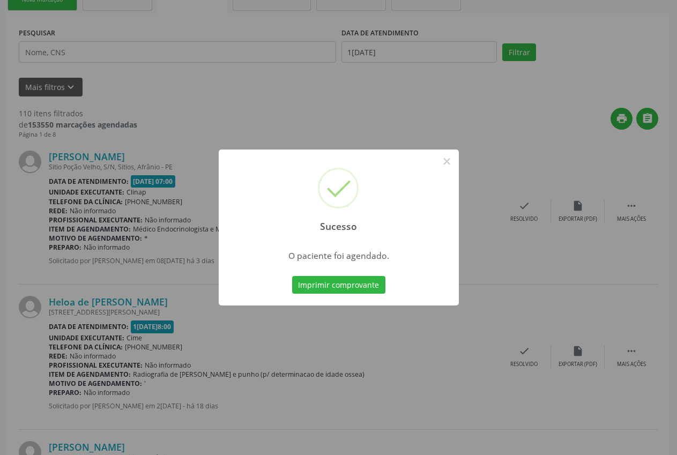
scroll to position [0, 0]
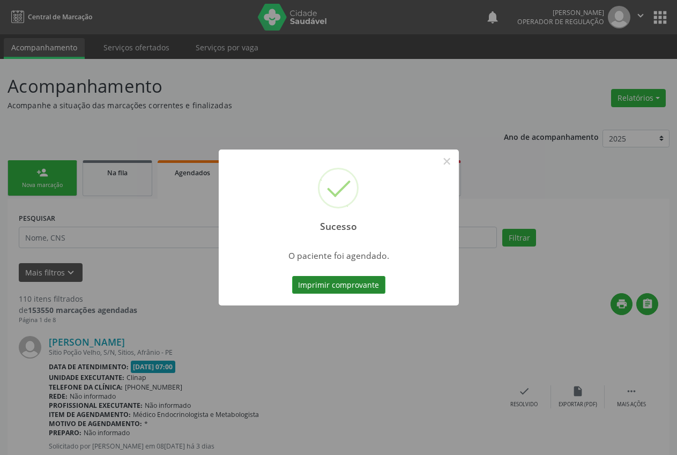
click at [372, 285] on button "Imprimir comprovante" at bounding box center [338, 285] width 93 height 18
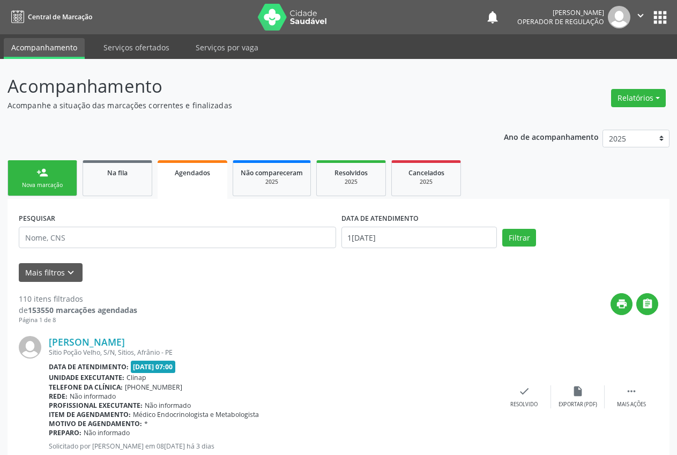
click at [41, 172] on div "person_add" at bounding box center [42, 173] width 12 height 12
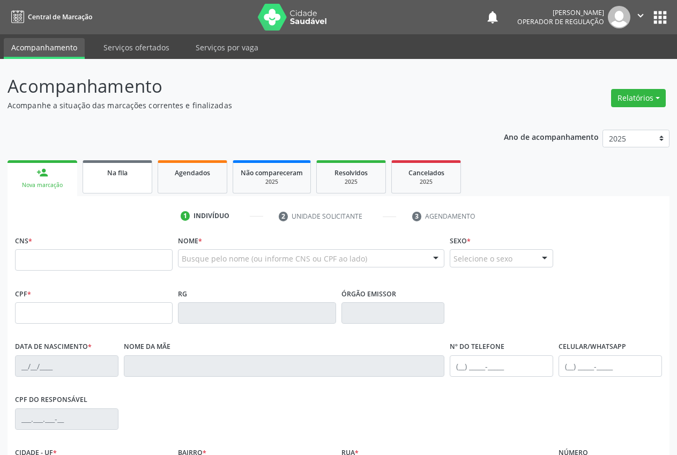
drag, startPoint x: 56, startPoint y: 173, endPoint x: 113, endPoint y: 162, distance: 57.4
click at [57, 173] on link "person_add Nova marcação" at bounding box center [43, 178] width 70 height 36
click at [66, 255] on input "text" at bounding box center [94, 259] width 158 height 21
type input "708 0063 6608 0623"
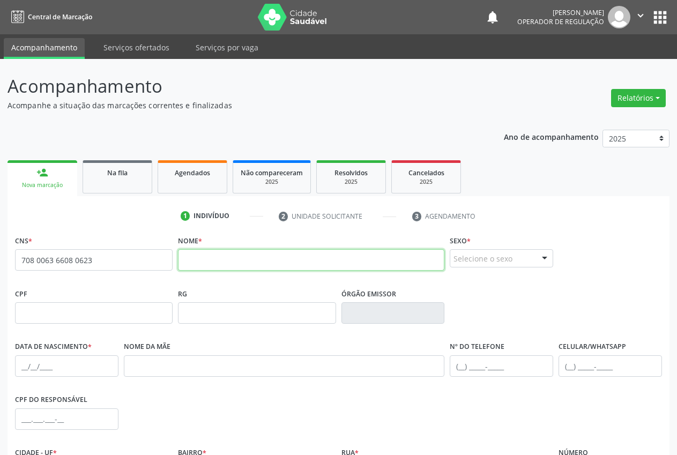
click at [224, 258] on input "text" at bounding box center [311, 259] width 267 height 21
paste input "EXPEDITO [PERSON_NAME]"
type input "EXPEDITO [PERSON_NAME]"
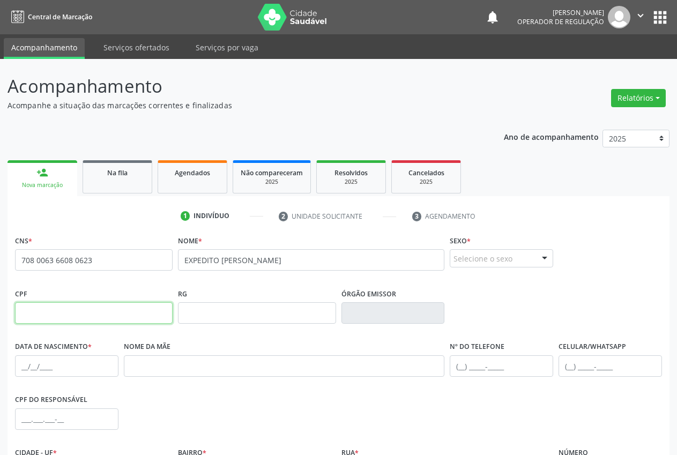
click at [123, 322] on input "text" at bounding box center [94, 312] width 158 height 21
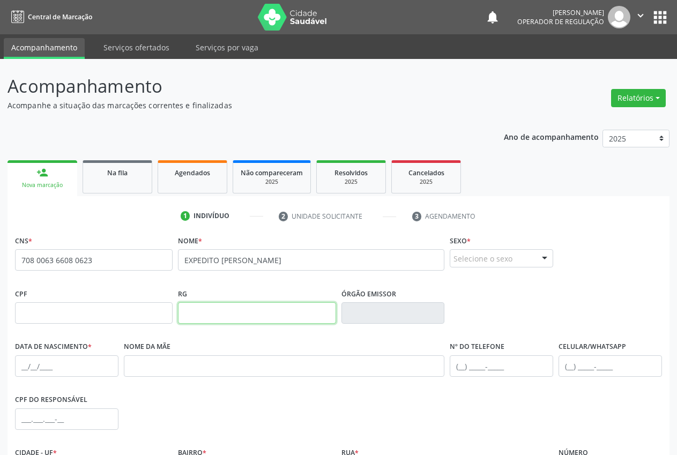
click at [224, 316] on input "text" at bounding box center [257, 312] width 158 height 21
click at [475, 260] on div "Selecione o sexo" at bounding box center [502, 258] width 104 height 18
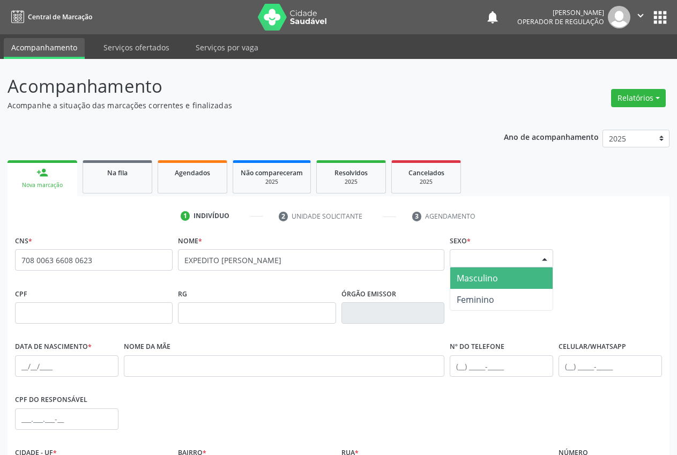
click at [478, 287] on span "Masculino" at bounding box center [501, 278] width 102 height 21
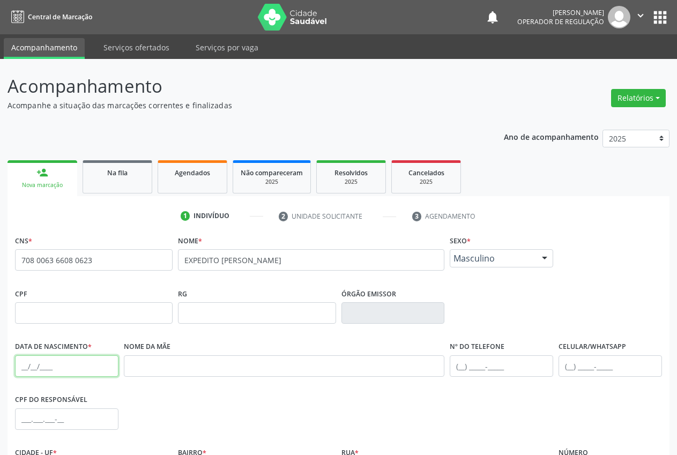
click at [55, 365] on input "text" at bounding box center [67, 366] width 104 height 21
paste input "[DATE]"
type input "[DATE]"
click at [147, 367] on input "text" at bounding box center [284, 366] width 321 height 21
paste input "[PERSON_NAME]"
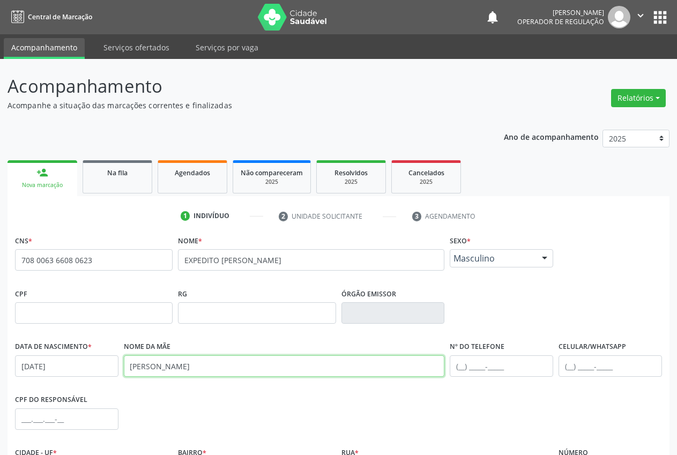
type input "[PERSON_NAME]"
click at [569, 364] on input "text" at bounding box center [611, 366] width 104 height 21
paste input "[PHONE_NUMBER]"
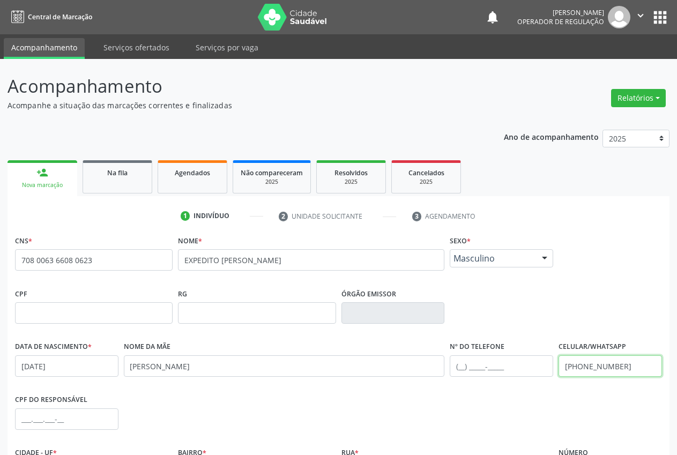
type input "[PHONE_NUMBER]"
click at [124, 311] on input "text" at bounding box center [94, 312] width 158 height 21
paste input "183.598.094-53"
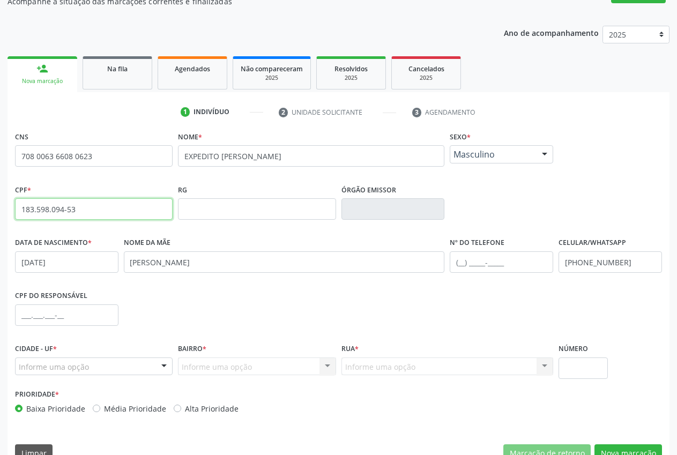
scroll to position [126, 0]
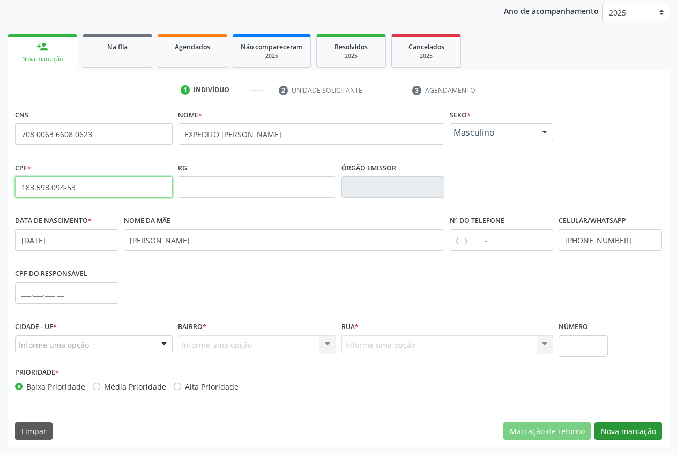
type input "183.598.094-53"
click at [646, 431] on button "Nova marcação" at bounding box center [629, 432] width 68 height 18
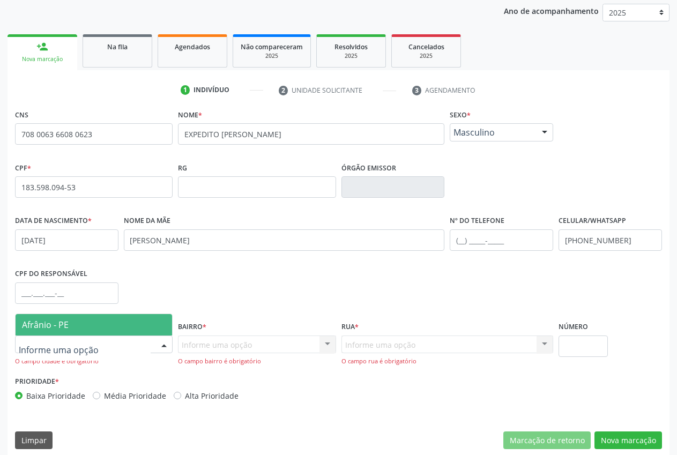
click at [130, 341] on div at bounding box center [94, 345] width 158 height 18
click at [108, 325] on span "Afrânio - PE" at bounding box center [94, 324] width 157 height 21
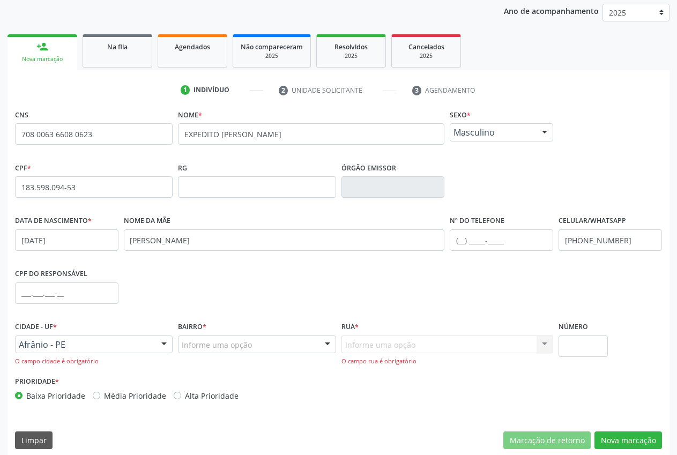
scroll to position [135, 0]
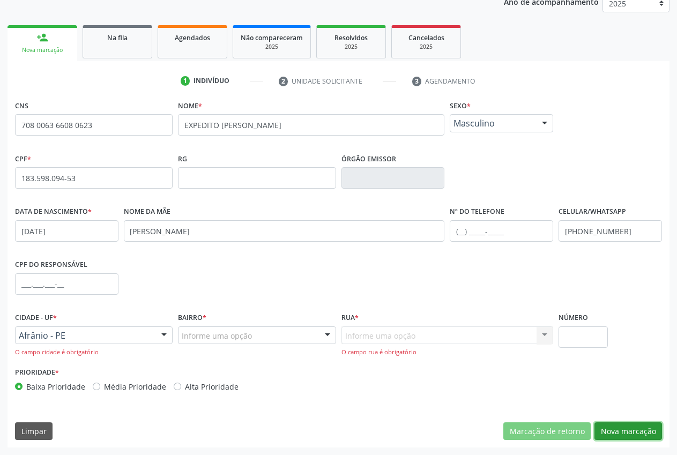
click at [626, 426] on button "Nova marcação" at bounding box center [629, 432] width 68 height 18
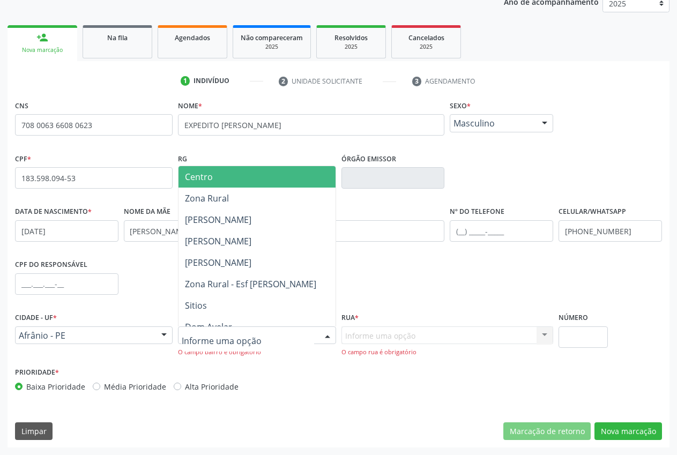
click at [216, 173] on span "Centro" at bounding box center [257, 176] width 157 height 21
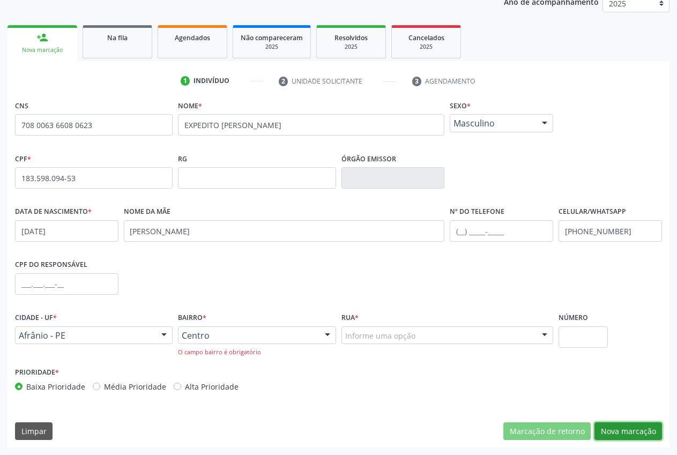
click at [620, 429] on button "Nova marcação" at bounding box center [629, 432] width 68 height 18
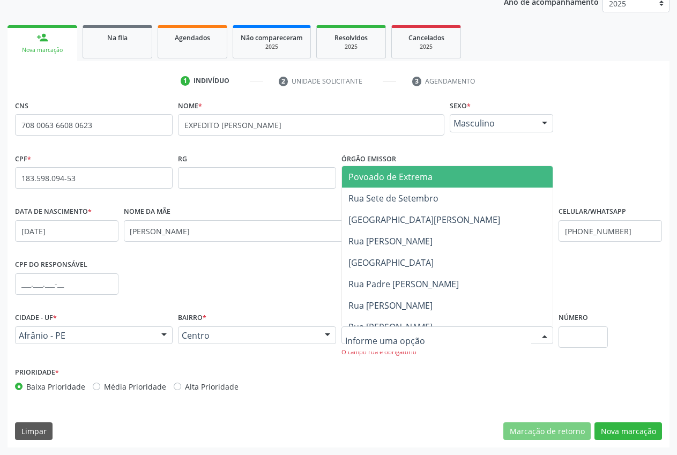
click at [419, 333] on div at bounding box center [448, 336] width 212 height 18
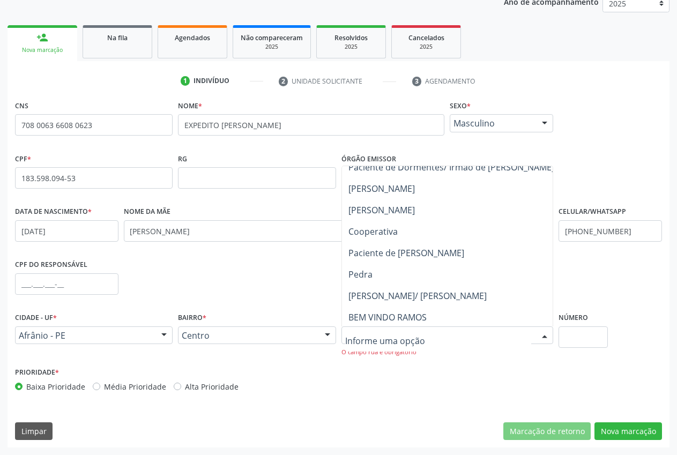
scroll to position [998, 0]
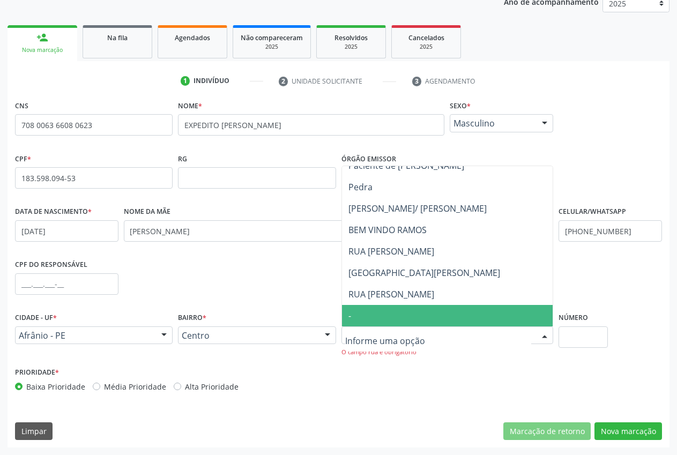
click at [354, 321] on span "-" at bounding box center [451, 315] width 219 height 21
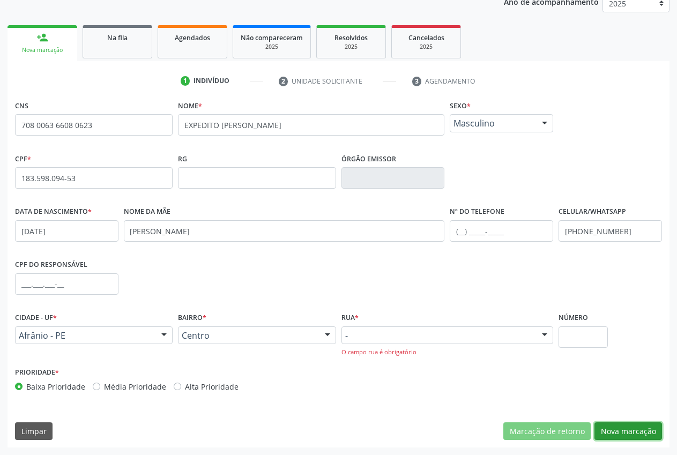
click at [646, 431] on button "Nova marcação" at bounding box center [629, 432] width 68 height 18
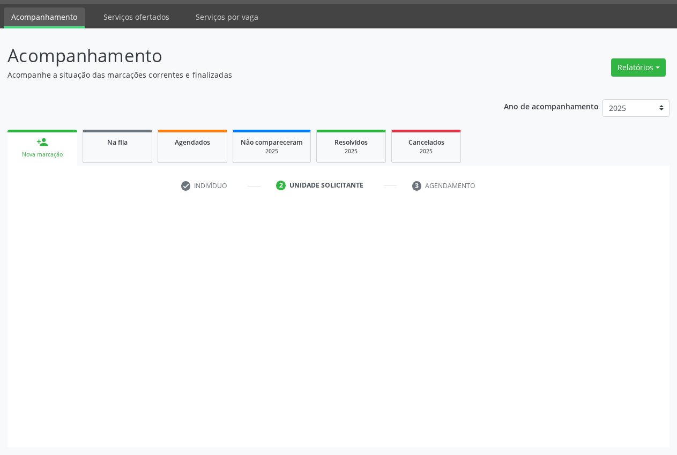
scroll to position [31, 0]
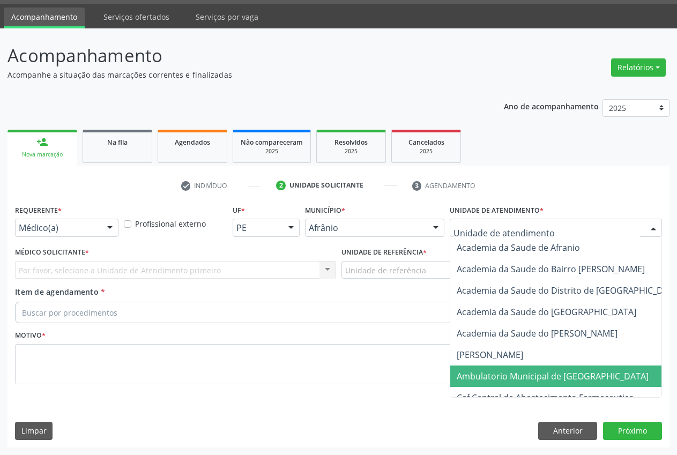
click at [528, 378] on span "Ambulatorio Municipal de [GEOGRAPHIC_DATA]" at bounding box center [553, 377] width 192 height 12
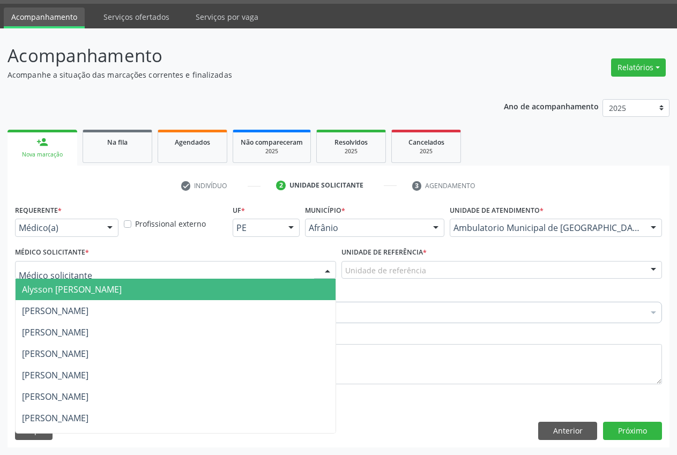
click at [125, 272] on div at bounding box center [175, 270] width 321 height 18
click at [110, 291] on span "Alysson [PERSON_NAME]" at bounding box center [72, 290] width 100 height 12
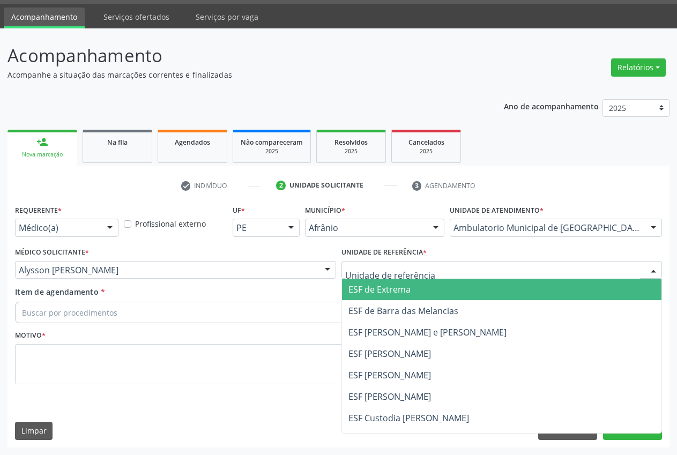
click at [391, 262] on div at bounding box center [502, 270] width 321 height 18
click at [400, 297] on span "ESF de Extrema" at bounding box center [502, 289] width 320 height 21
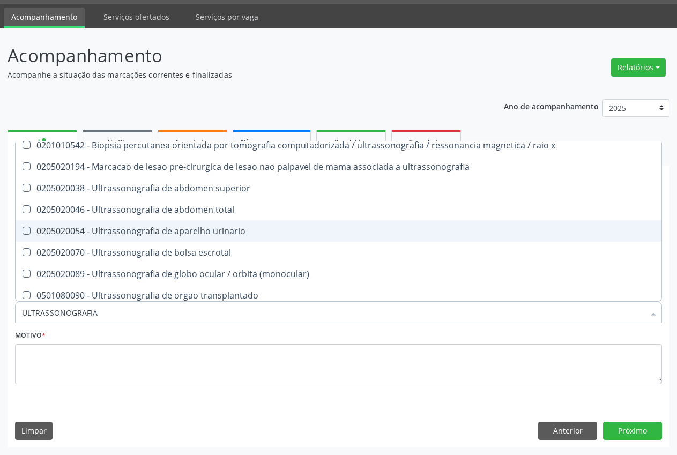
scroll to position [0, 0]
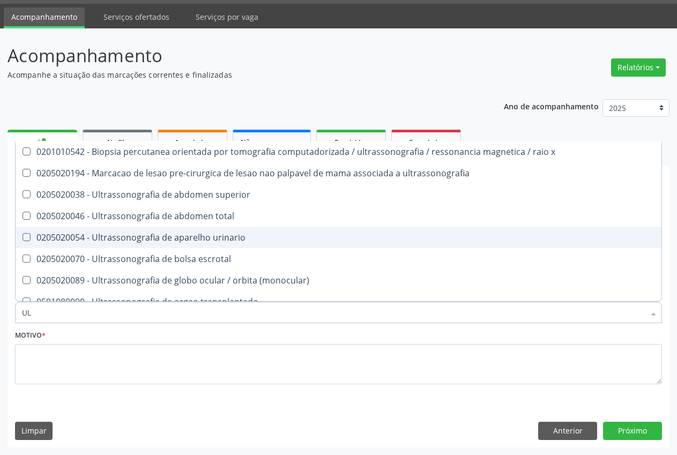
type input "U"
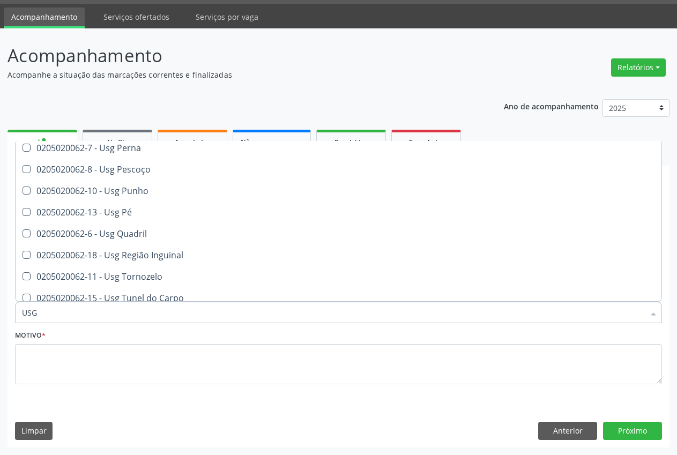
scroll to position [247, 0]
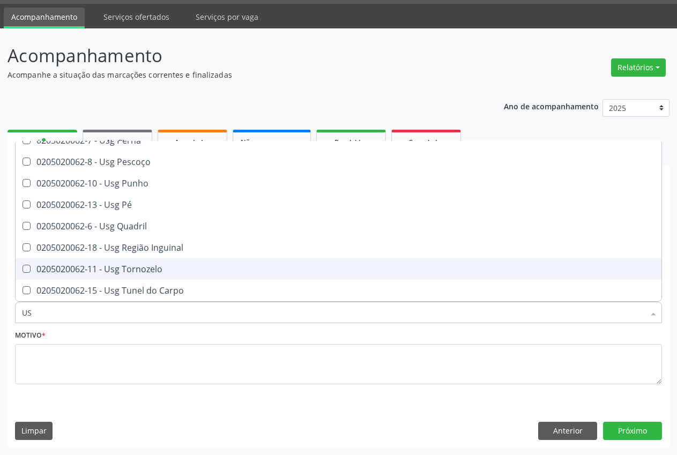
type input "U"
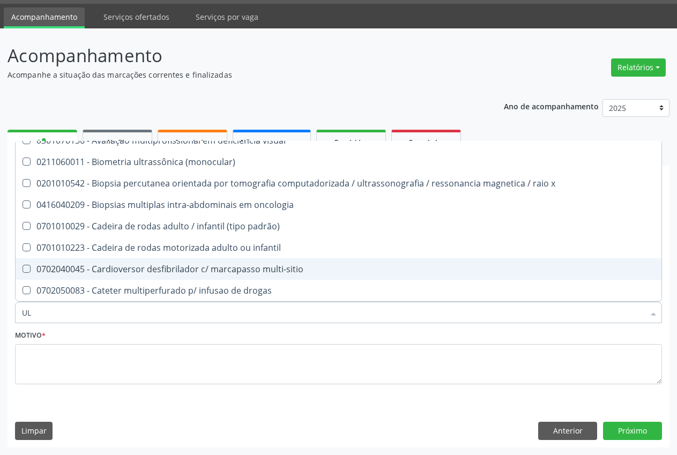
type input "U"
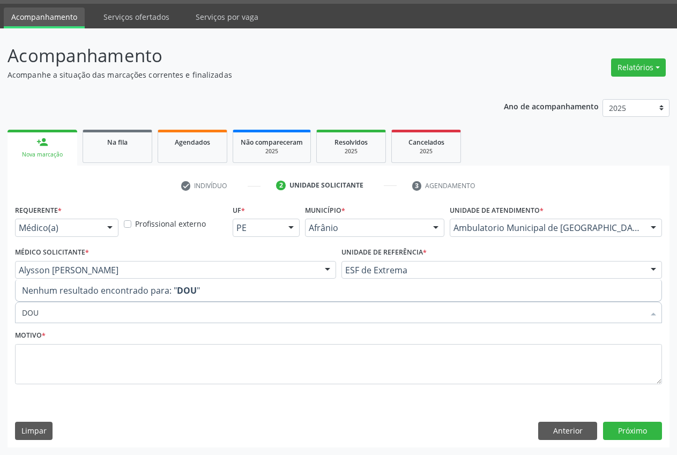
scroll to position [0, 0]
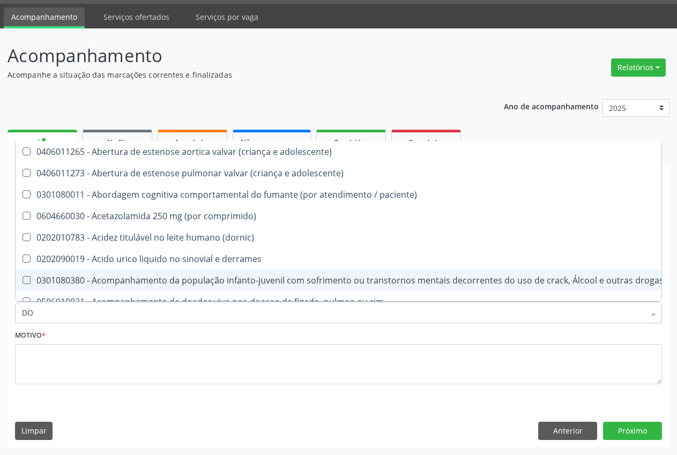
type input "D"
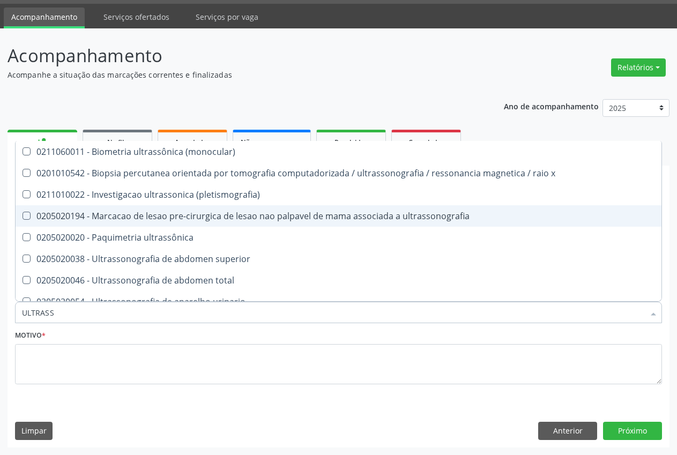
type input "ULTRASSO"
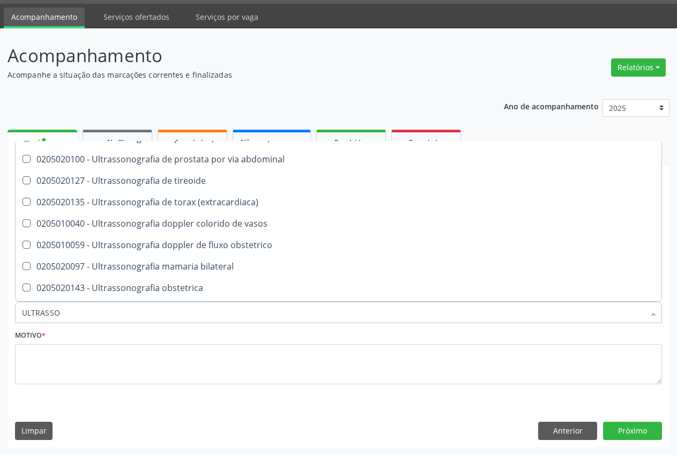
scroll to position [213, 0]
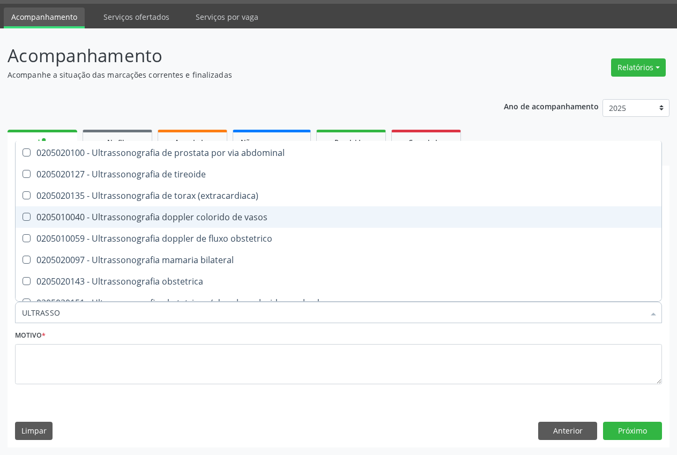
click at [276, 213] on div "0205010040 - Ultrassonografia doppler colorido de vasos" at bounding box center [338, 217] width 633 height 9
checkbox vasos "true"
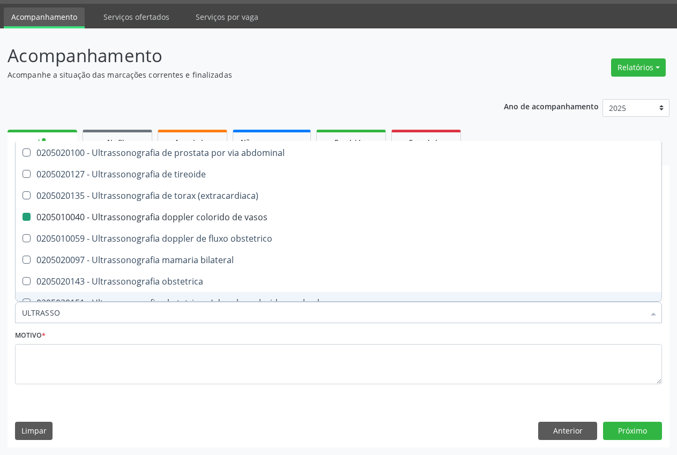
drag, startPoint x: 111, startPoint y: 340, endPoint x: 123, endPoint y: 352, distance: 17.4
click at [111, 341] on div "Motivo *" at bounding box center [338, 356] width 647 height 57
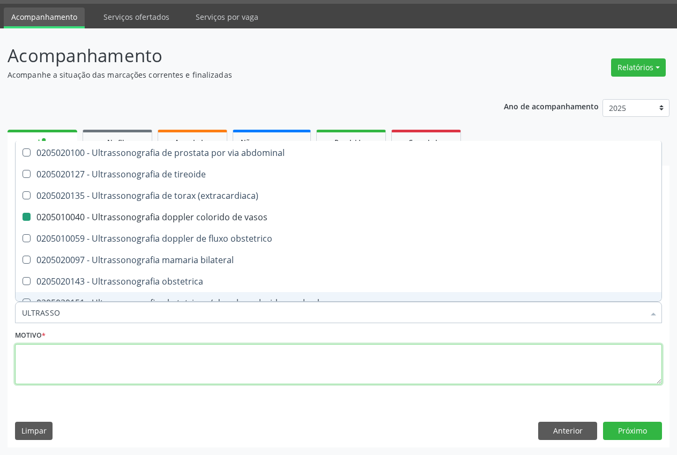
click at [120, 359] on textarea at bounding box center [338, 364] width 647 height 41
click at [123, 353] on textarea at bounding box center [338, 364] width 647 height 41
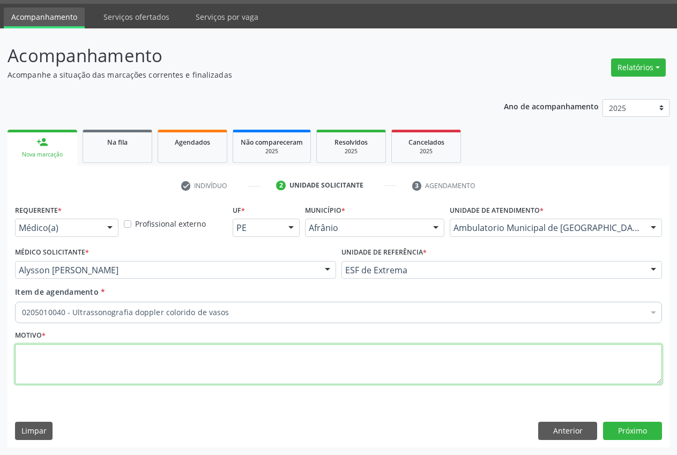
scroll to position [0, 0]
type textarea "."
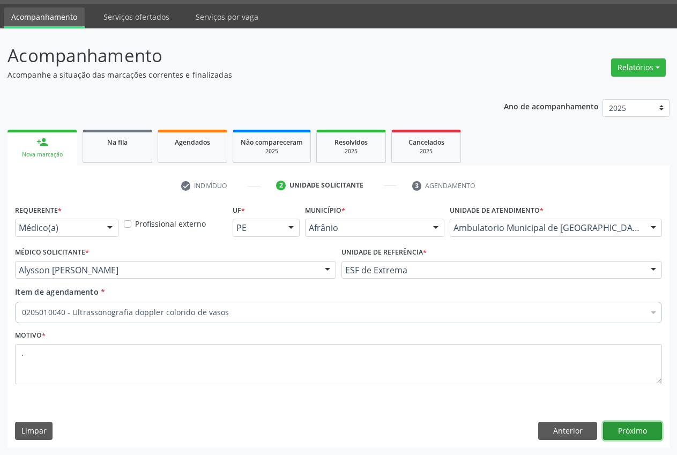
click at [634, 427] on button "Próximo" at bounding box center [632, 431] width 59 height 18
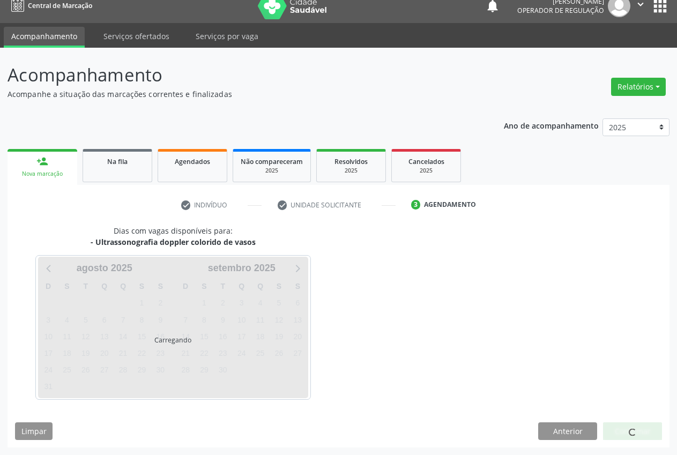
scroll to position [11, 0]
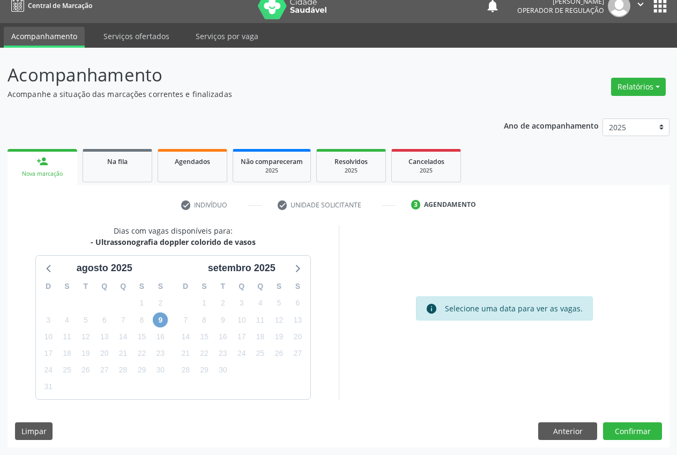
click at [162, 323] on span "9" at bounding box center [160, 320] width 15 height 15
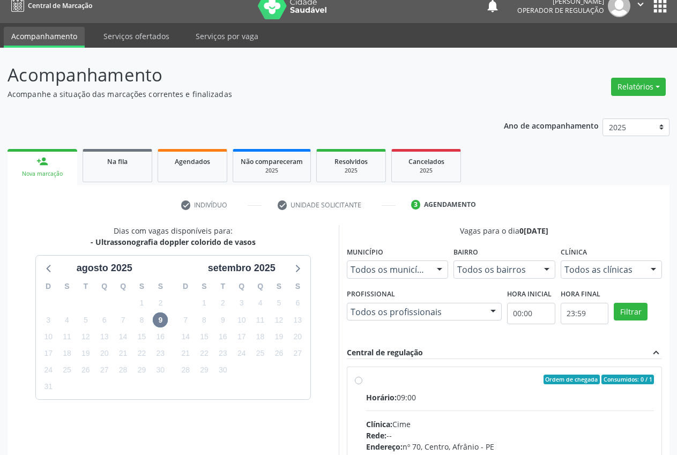
click at [366, 383] on label "Ordem de chegada Consumidos: 0 / 1 Horário: 09:00 Clínica: Cime Rede: -- Endere…" at bounding box center [510, 457] width 289 height 165
click at [358, 383] on input "Ordem de chegada Consumidos: 0 / 1 Horário: 09:00 Clínica: Cime Rede: -- Endere…" at bounding box center [359, 380] width 8 height 10
radio input "true"
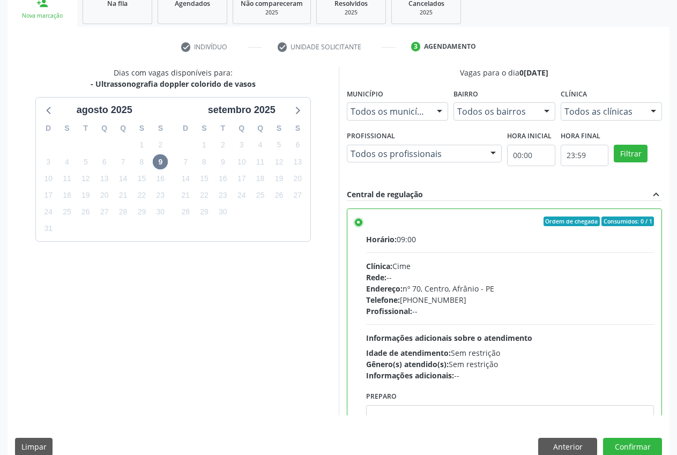
scroll to position [186, 0]
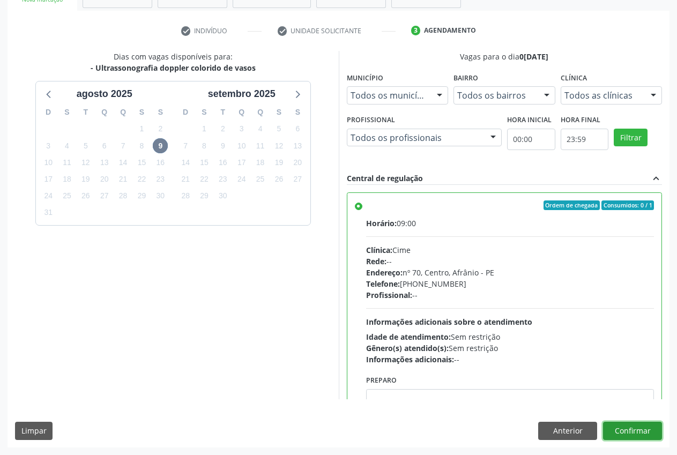
click at [641, 423] on button "Confirmar" at bounding box center [632, 431] width 59 height 18
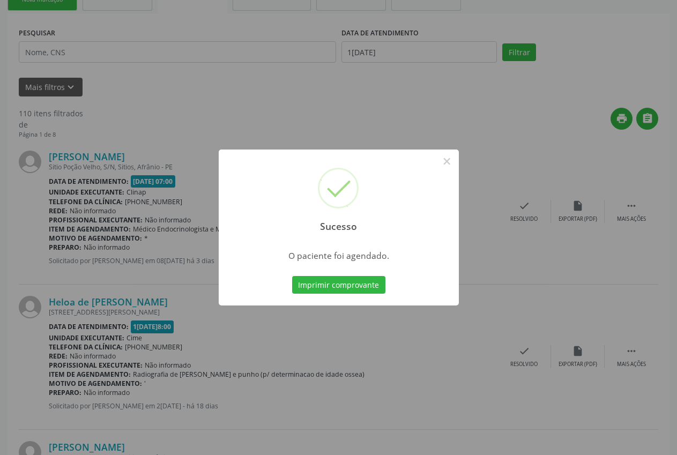
scroll to position [0, 0]
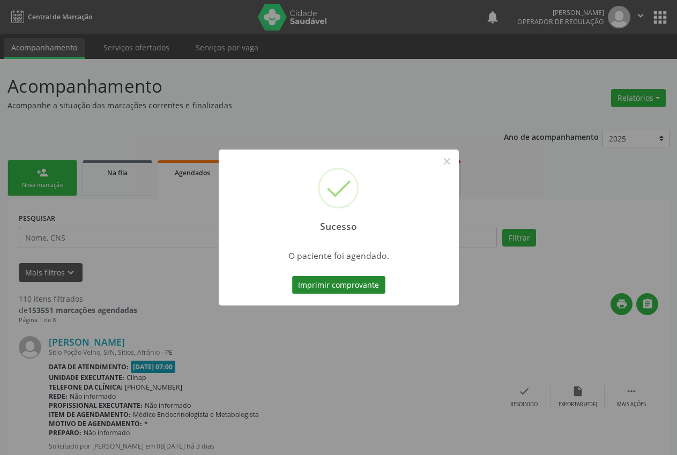
click at [373, 285] on button "Imprimir comprovante" at bounding box center [338, 285] width 93 height 18
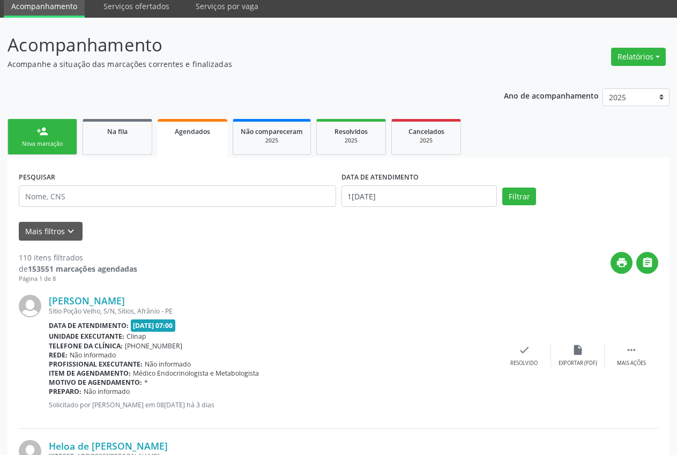
scroll to position [54, 0]
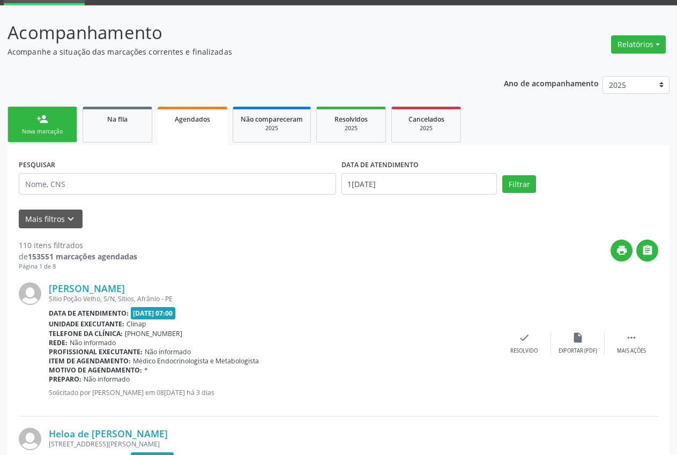
click at [51, 134] on div "Nova marcação" at bounding box center [43, 132] width 54 height 8
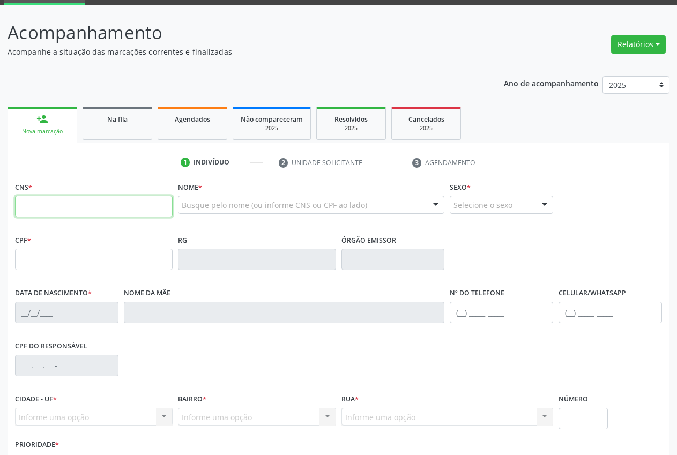
click at [56, 207] on input "text" at bounding box center [94, 206] width 158 height 21
type input "708 2001 7811 2443"
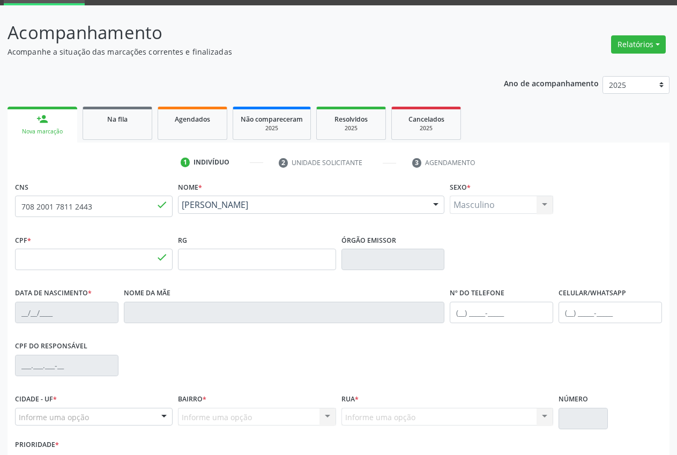
type input "120.298.324-30"
type input "[DATE]"
type input "[PERSON_NAME]"
type input "[PHONE_NUMBER]"
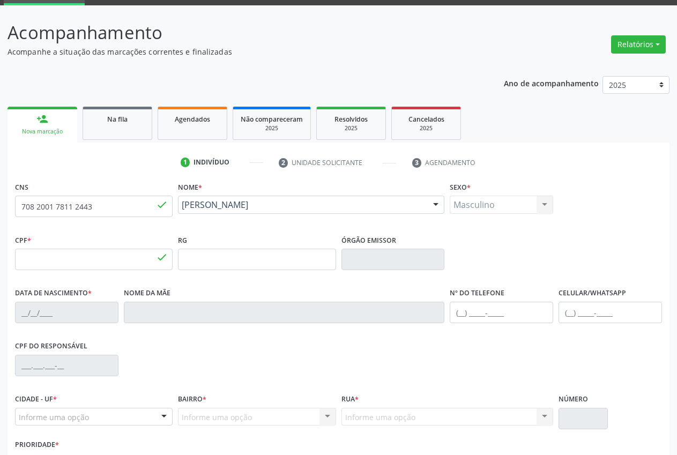
type input "S/N"
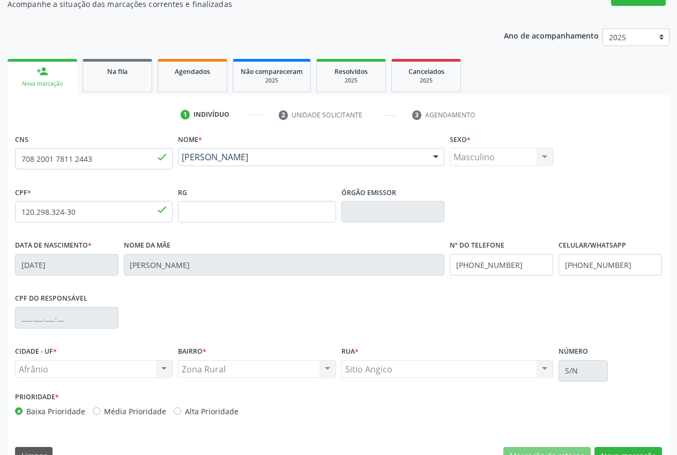
scroll to position [126, 0]
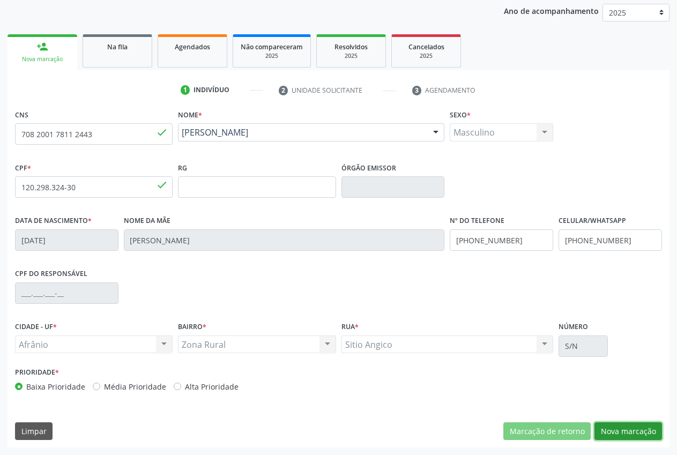
click at [644, 426] on button "Nova marcação" at bounding box center [629, 432] width 68 height 18
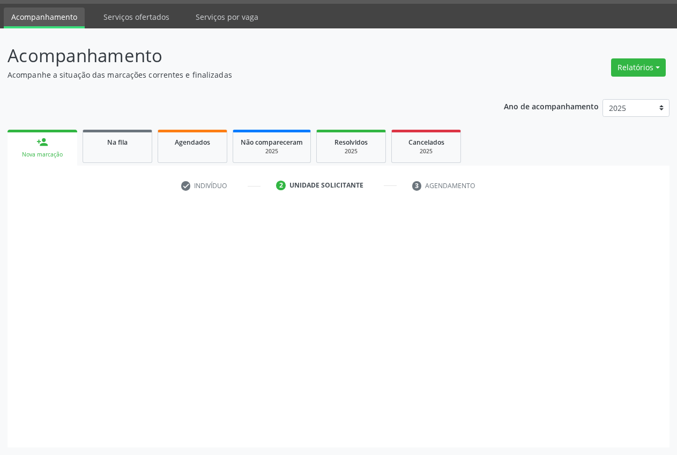
scroll to position [31, 0]
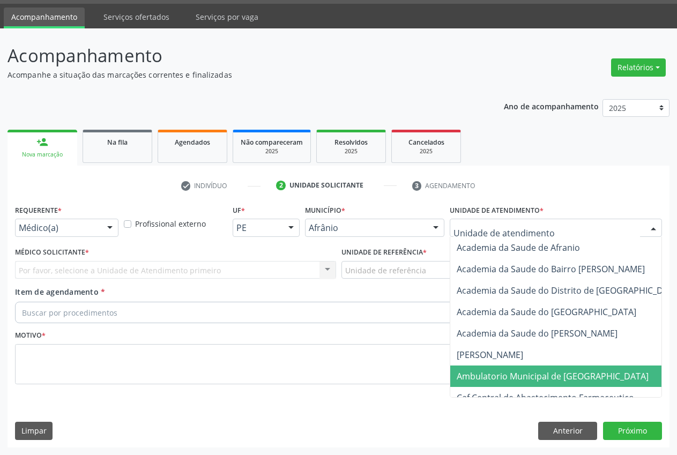
click at [529, 373] on span "Ambulatorio Municipal de [GEOGRAPHIC_DATA]" at bounding box center [553, 377] width 192 height 12
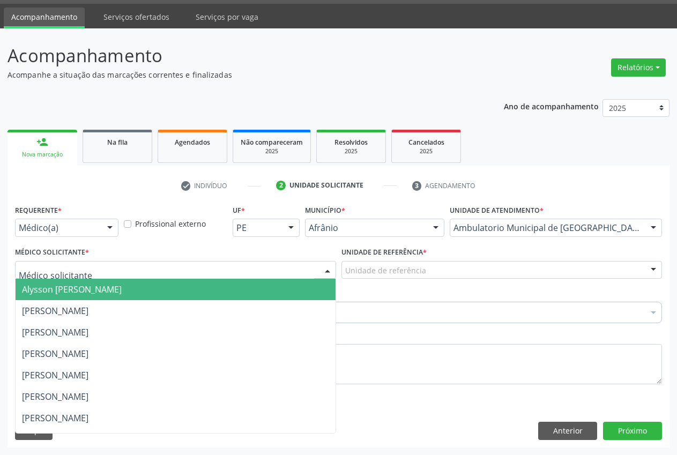
click at [79, 290] on span "Alysson [PERSON_NAME]" at bounding box center [72, 290] width 100 height 12
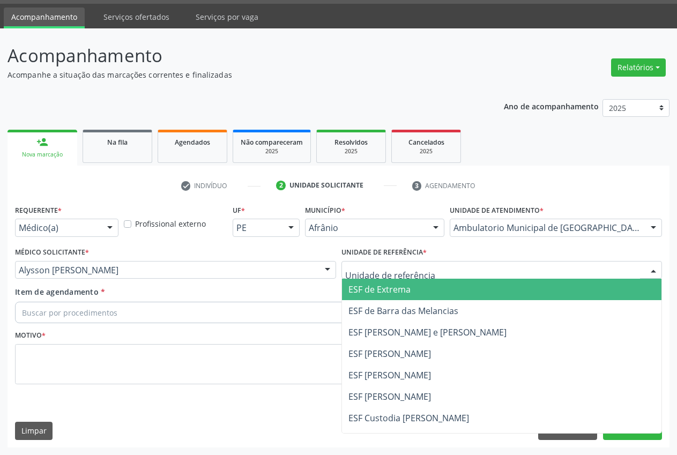
click at [370, 291] on span "ESF de Extrema" at bounding box center [380, 290] width 62 height 12
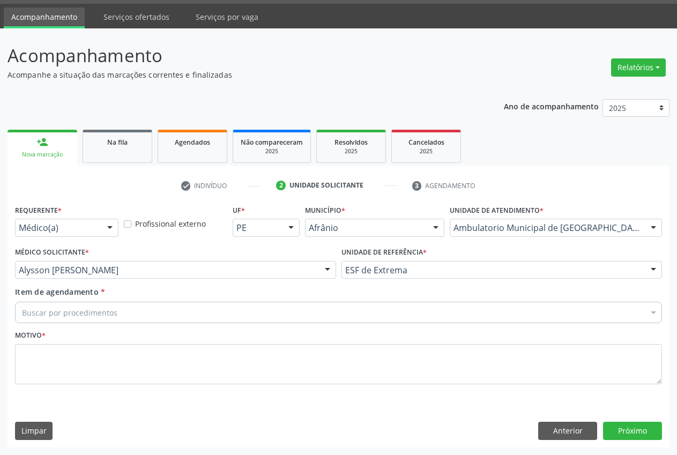
drag, startPoint x: 240, startPoint y: 317, endPoint x: 156, endPoint y: 311, distance: 84.4
click at [239, 317] on div "Buscar por procedimentos" at bounding box center [338, 312] width 647 height 21
click at [22, 311] on input "Item de agendamento *" at bounding box center [22, 312] width 0 height 21
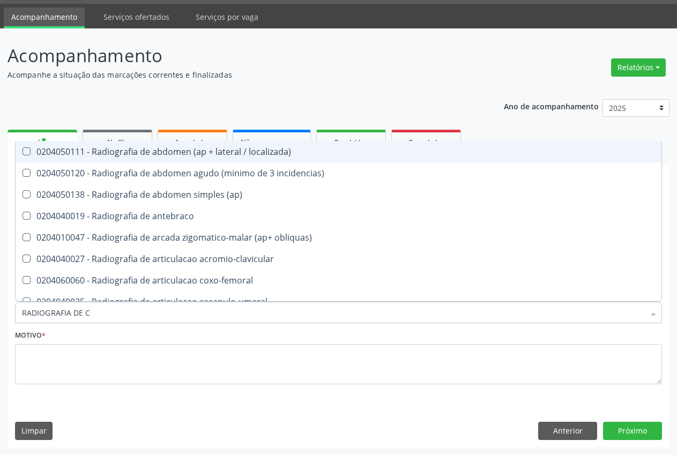
type input "RADIOGRAFIA DE CL"
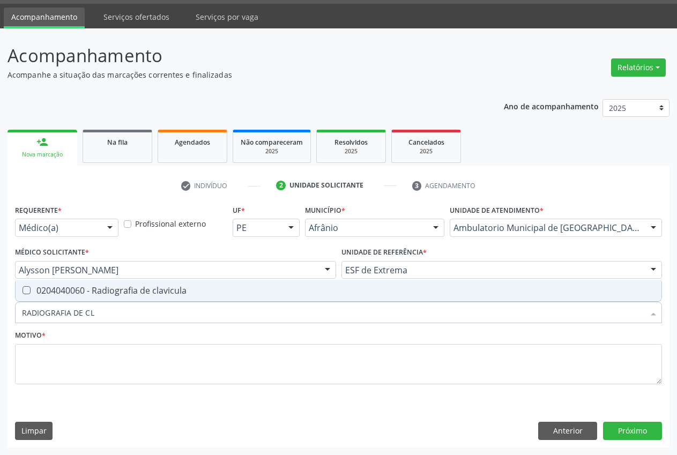
click at [183, 288] on div "0204040060 - Radiografia de clavicula" at bounding box center [338, 290] width 633 height 9
checkbox clavicula "true"
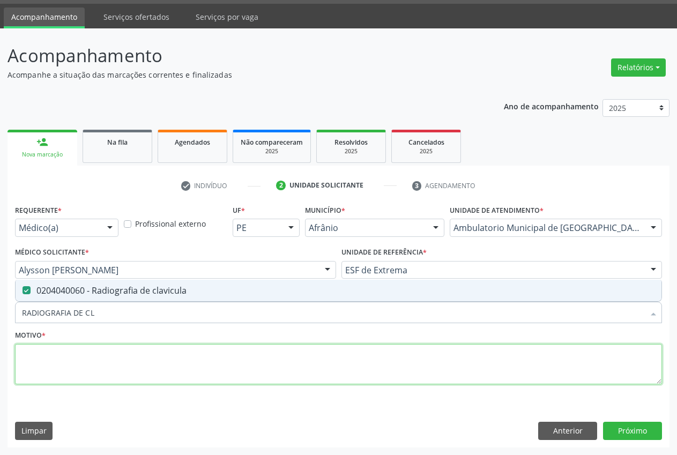
click at [86, 356] on textarea at bounding box center [338, 364] width 647 height 41
click at [86, 356] on textarea "." at bounding box center [338, 364] width 647 height 41
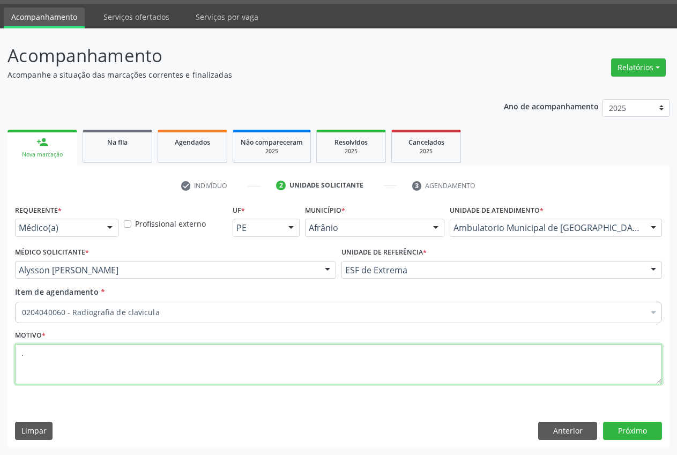
click at [86, 356] on textarea "." at bounding box center [338, 364] width 647 height 41
type textarea "."
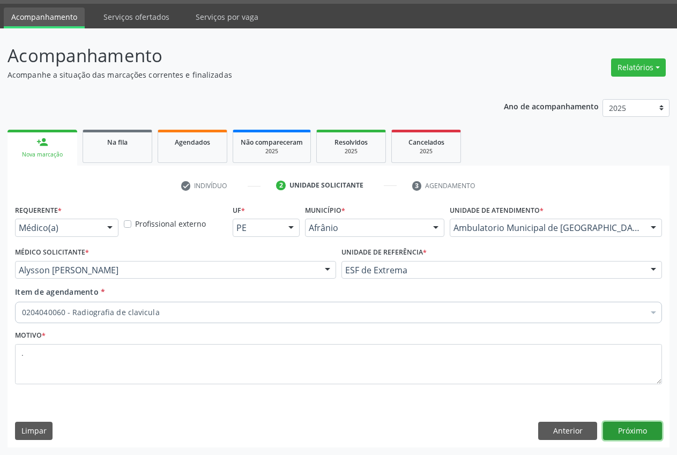
click at [640, 434] on button "Próximo" at bounding box center [632, 431] width 59 height 18
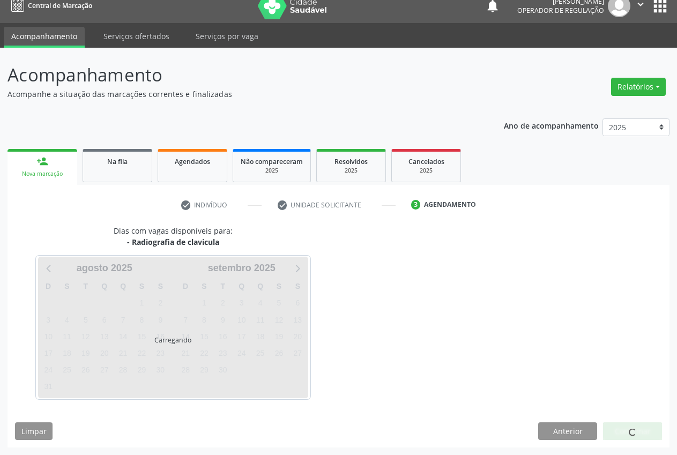
scroll to position [11, 0]
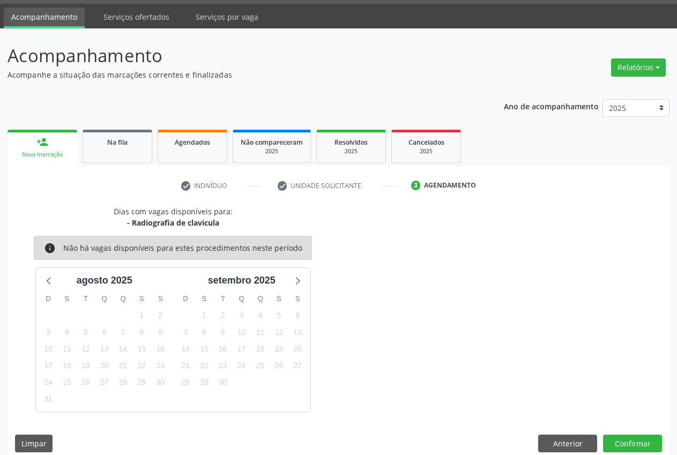
scroll to position [31, 0]
click at [48, 161] on link "person_add Nova marcação" at bounding box center [43, 148] width 70 height 36
click at [31, 152] on div "Nova marcação" at bounding box center [42, 155] width 55 height 8
